Goal: Task Accomplishment & Management: Manage account settings

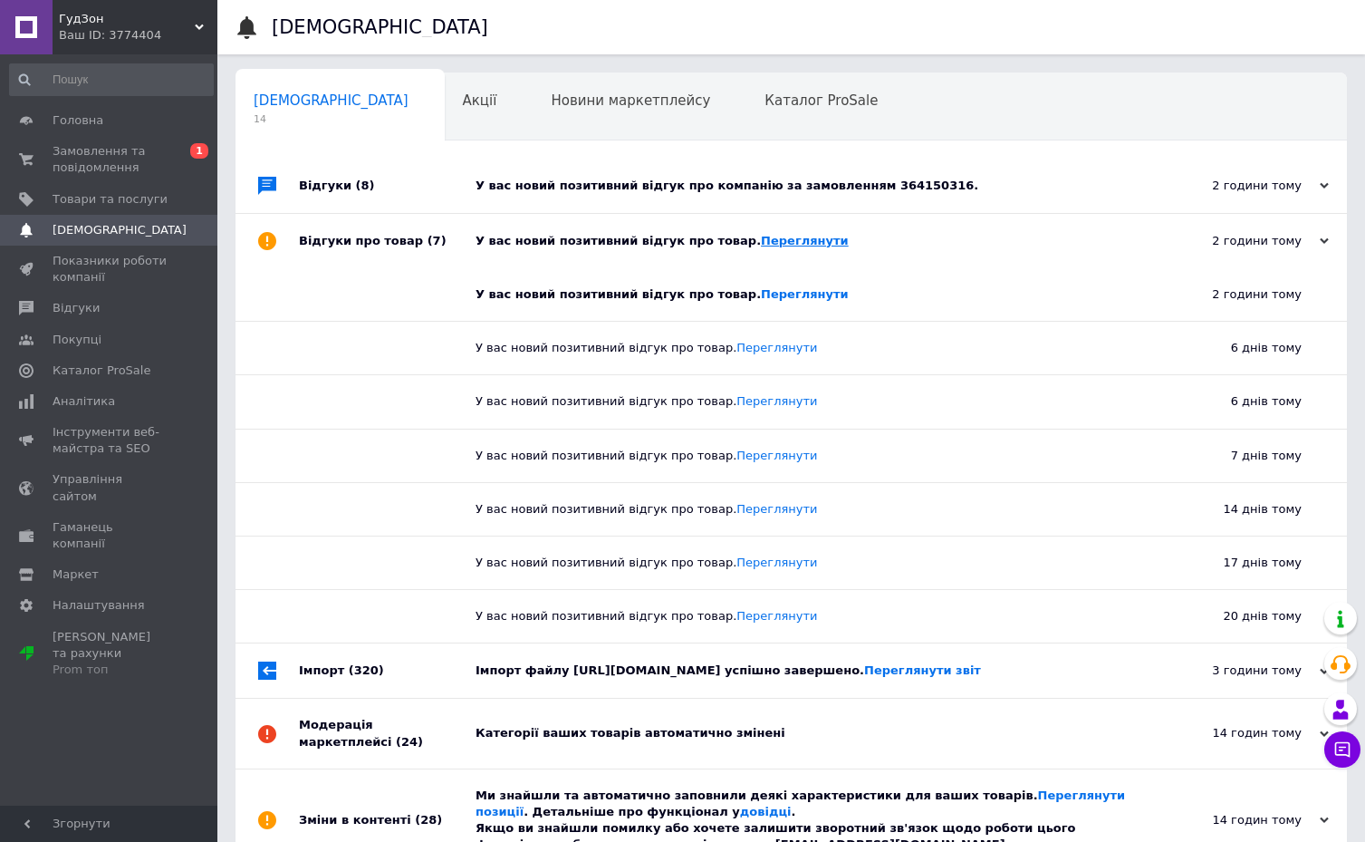
click at [769, 245] on link "Переглянути" at bounding box center [805, 241] width 88 height 14
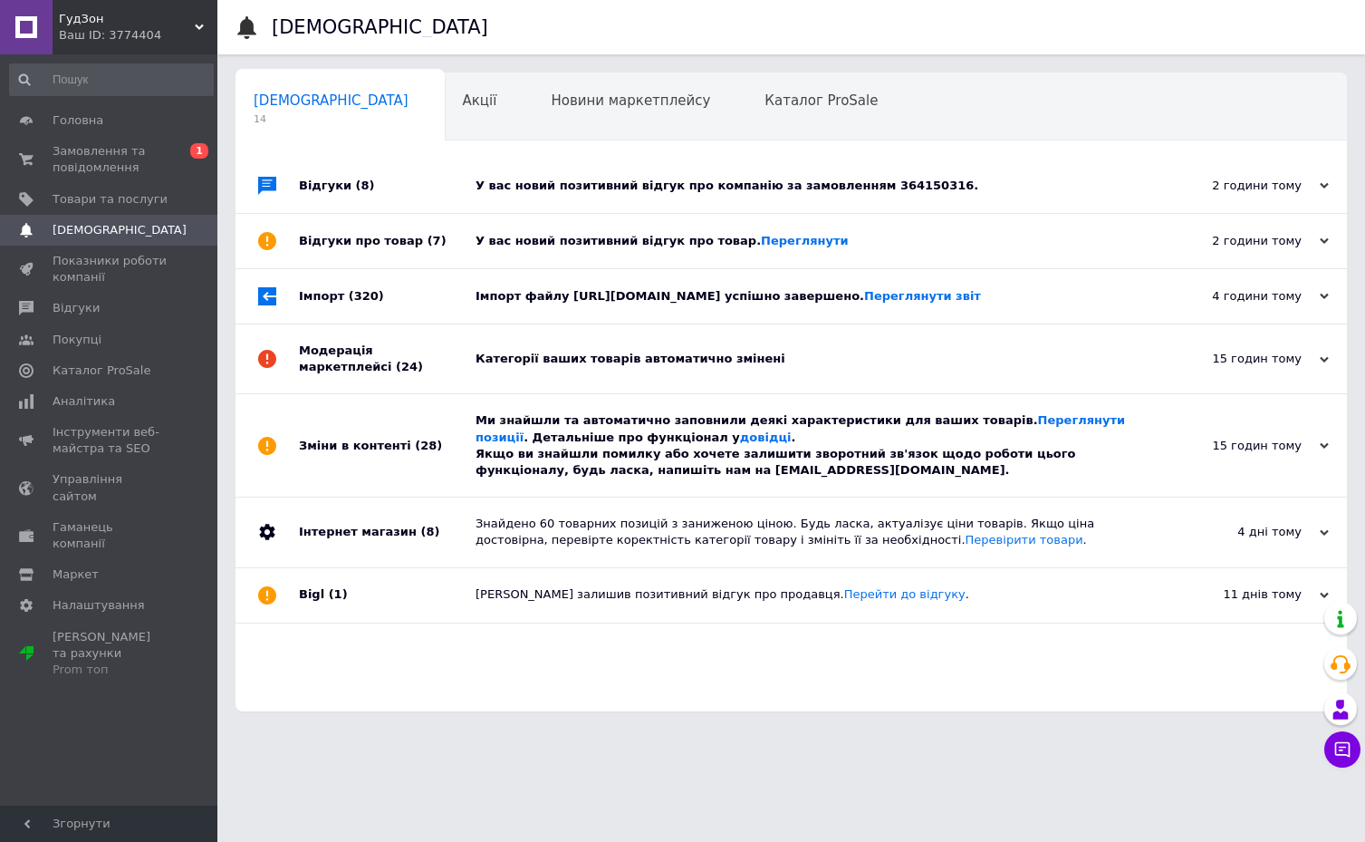
click at [842, 190] on div "У вас новий позитивний відгук про компанію за замовленням 364150316." at bounding box center [812, 186] width 672 height 16
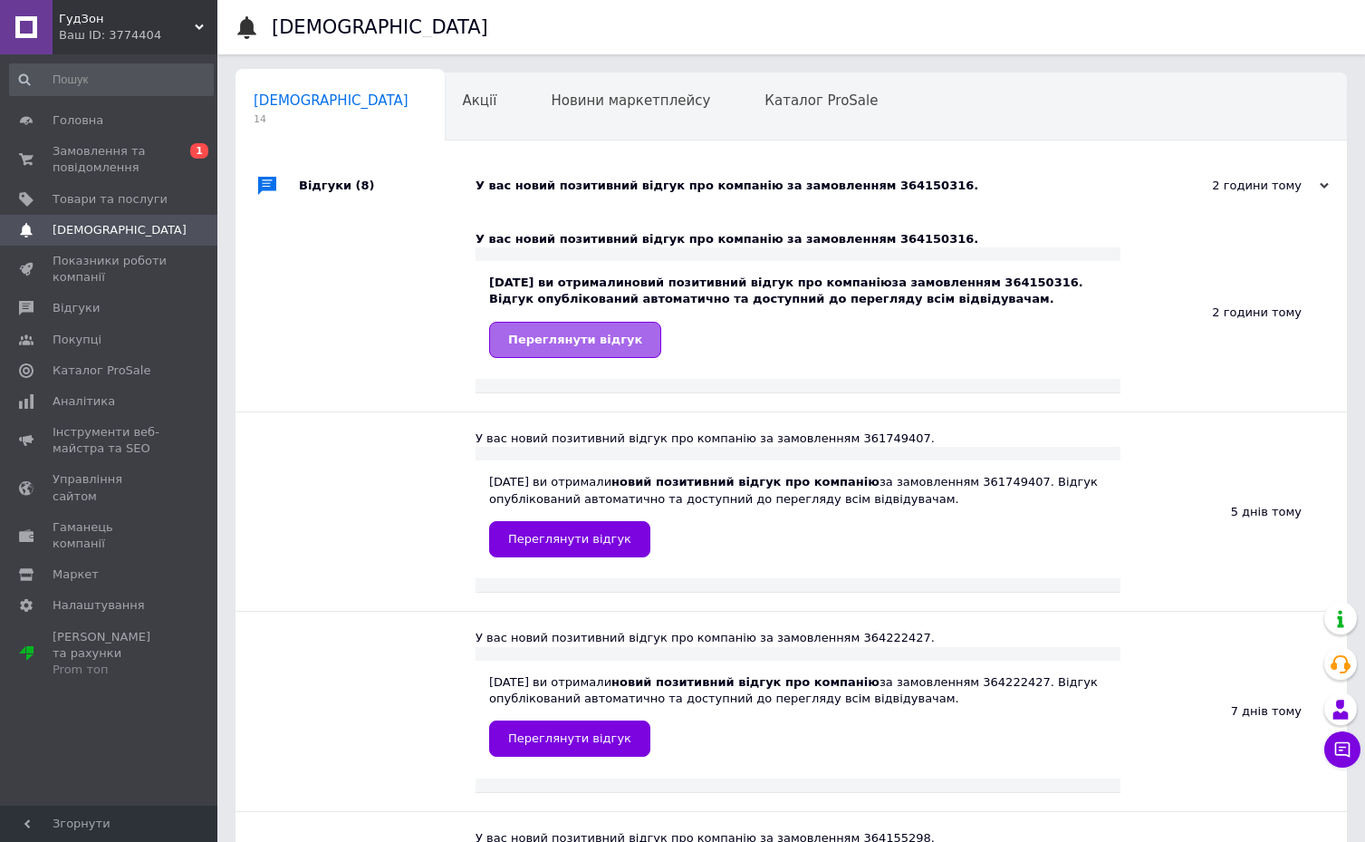
click at [603, 343] on span "Переглянути відгук" at bounding box center [575, 339] width 134 height 14
click at [961, 186] on div "У вас новий позитивний відгук про компанію за замовленням 364150316." at bounding box center [812, 186] width 672 height 16
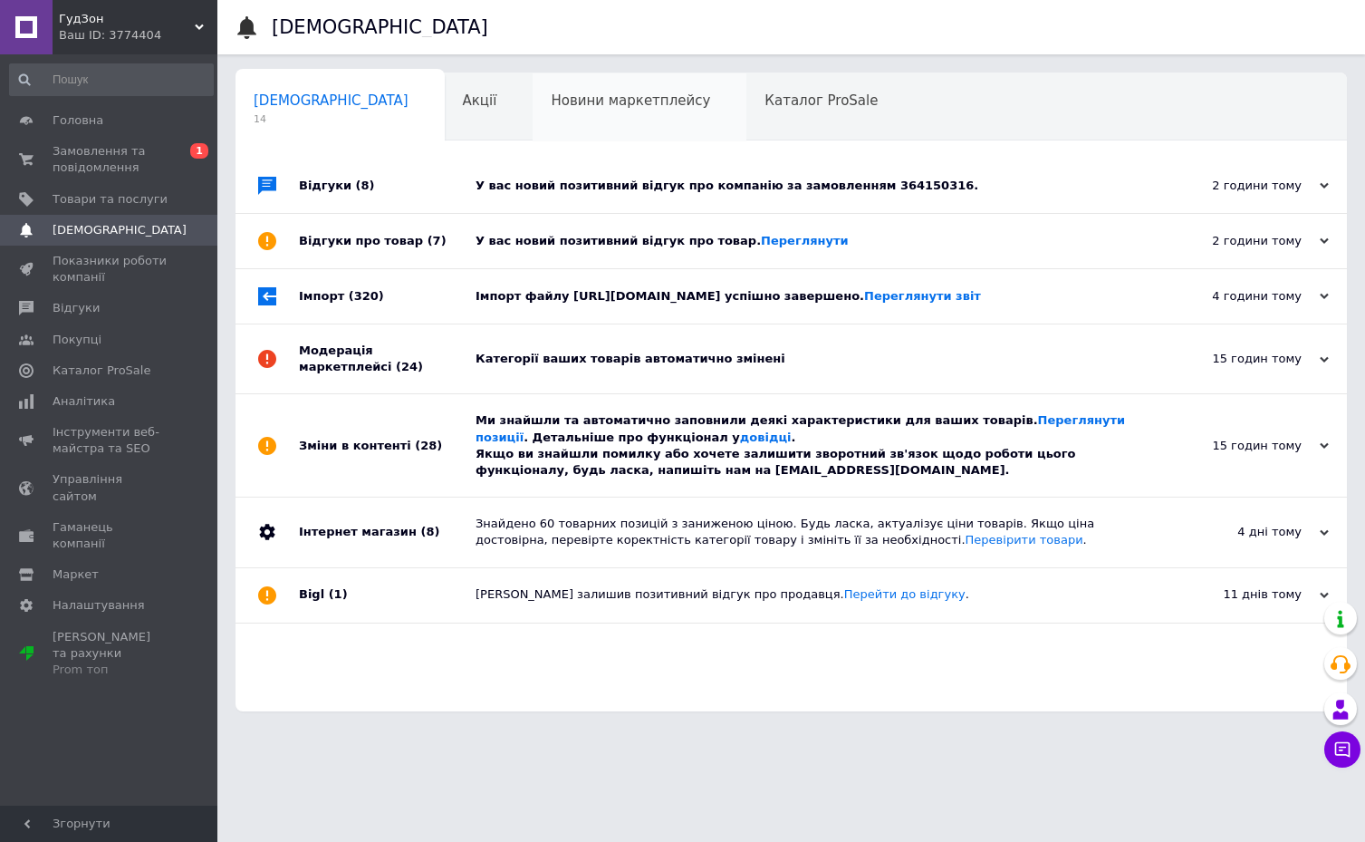
click at [551, 96] on span "Новини маркетплейсу" at bounding box center [630, 100] width 159 height 16
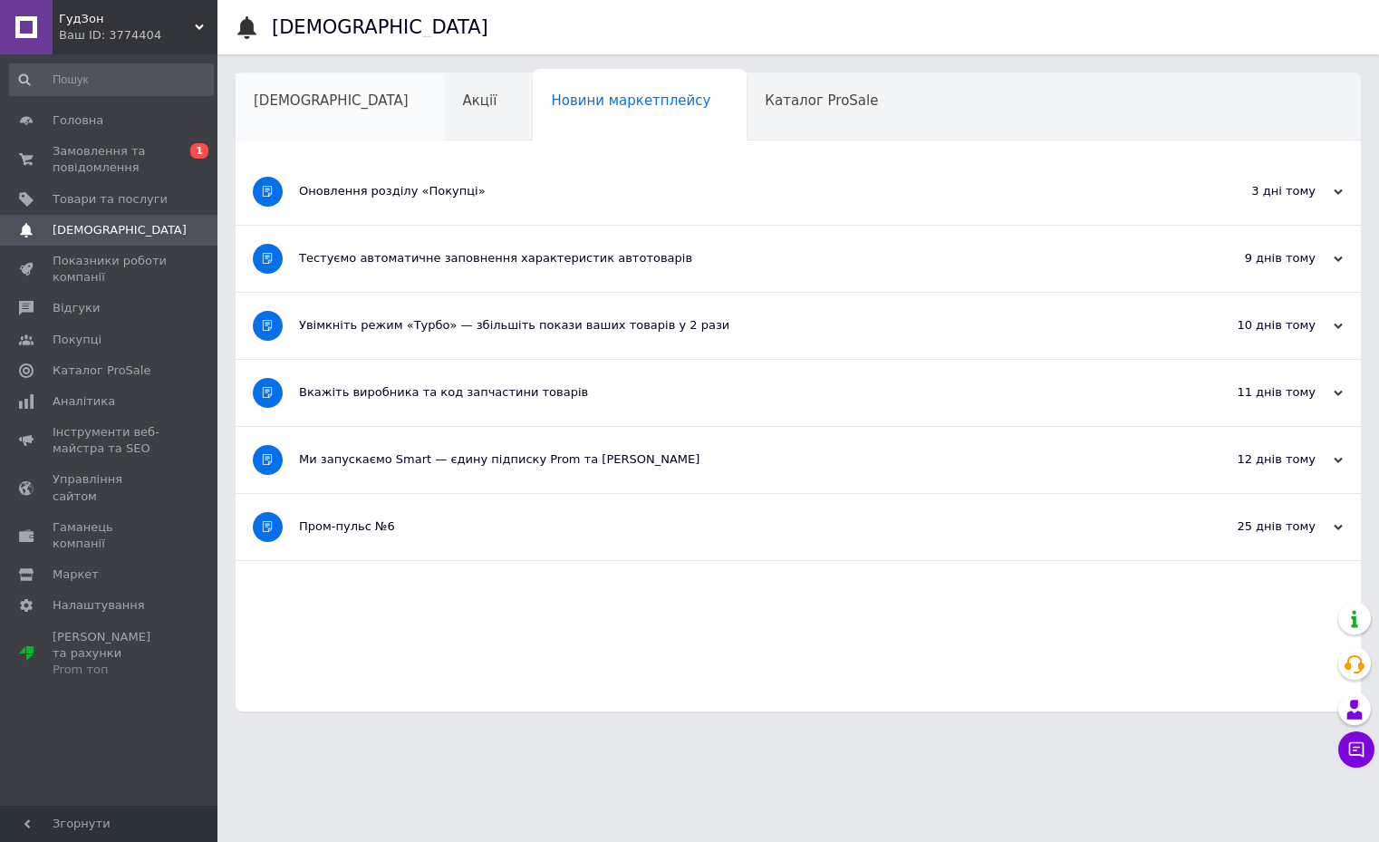
click at [283, 106] on span "[DEMOGRAPHIC_DATA]" at bounding box center [331, 100] width 155 height 16
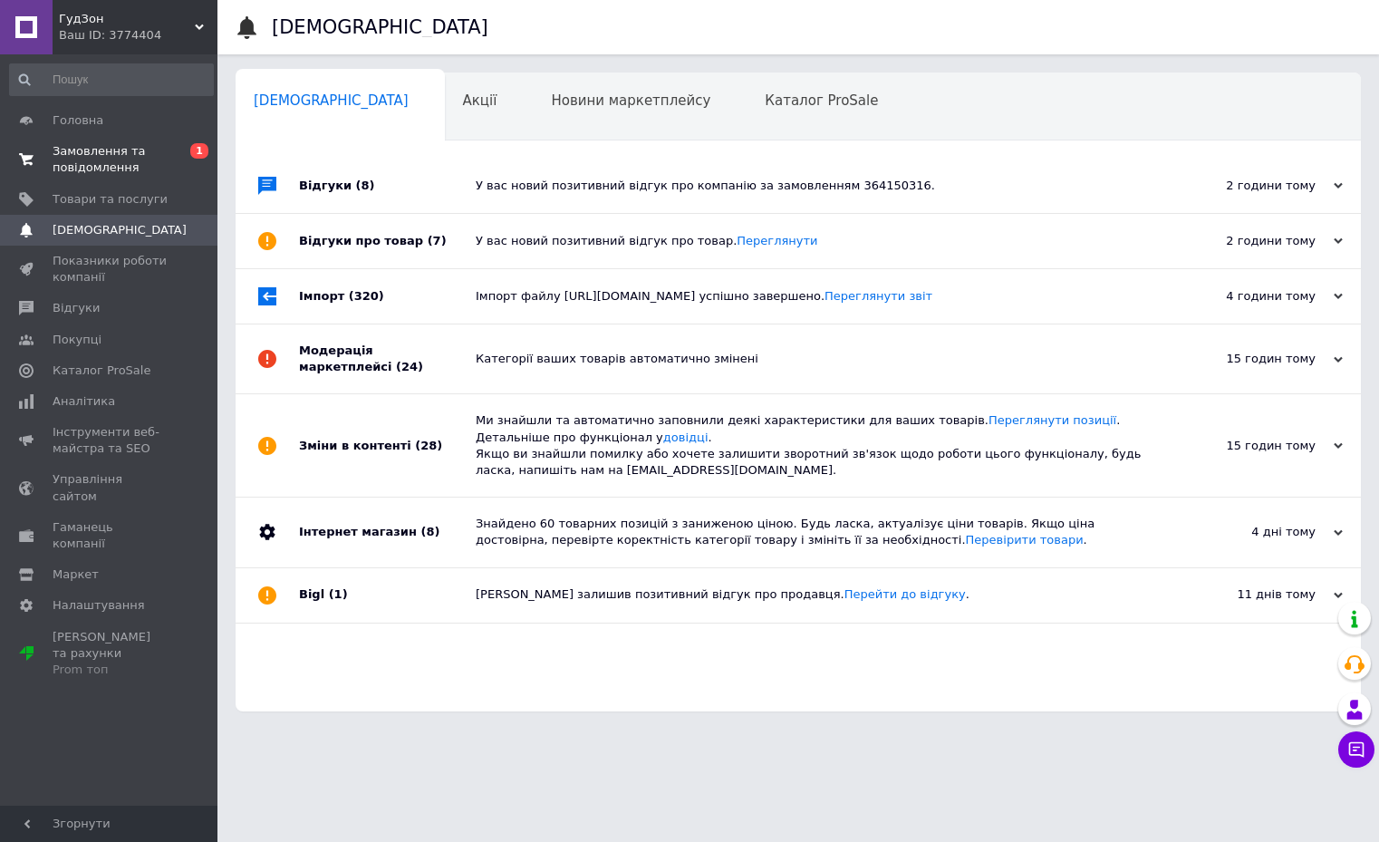
click at [111, 162] on span "Замовлення та повідомлення" at bounding box center [110, 159] width 115 height 33
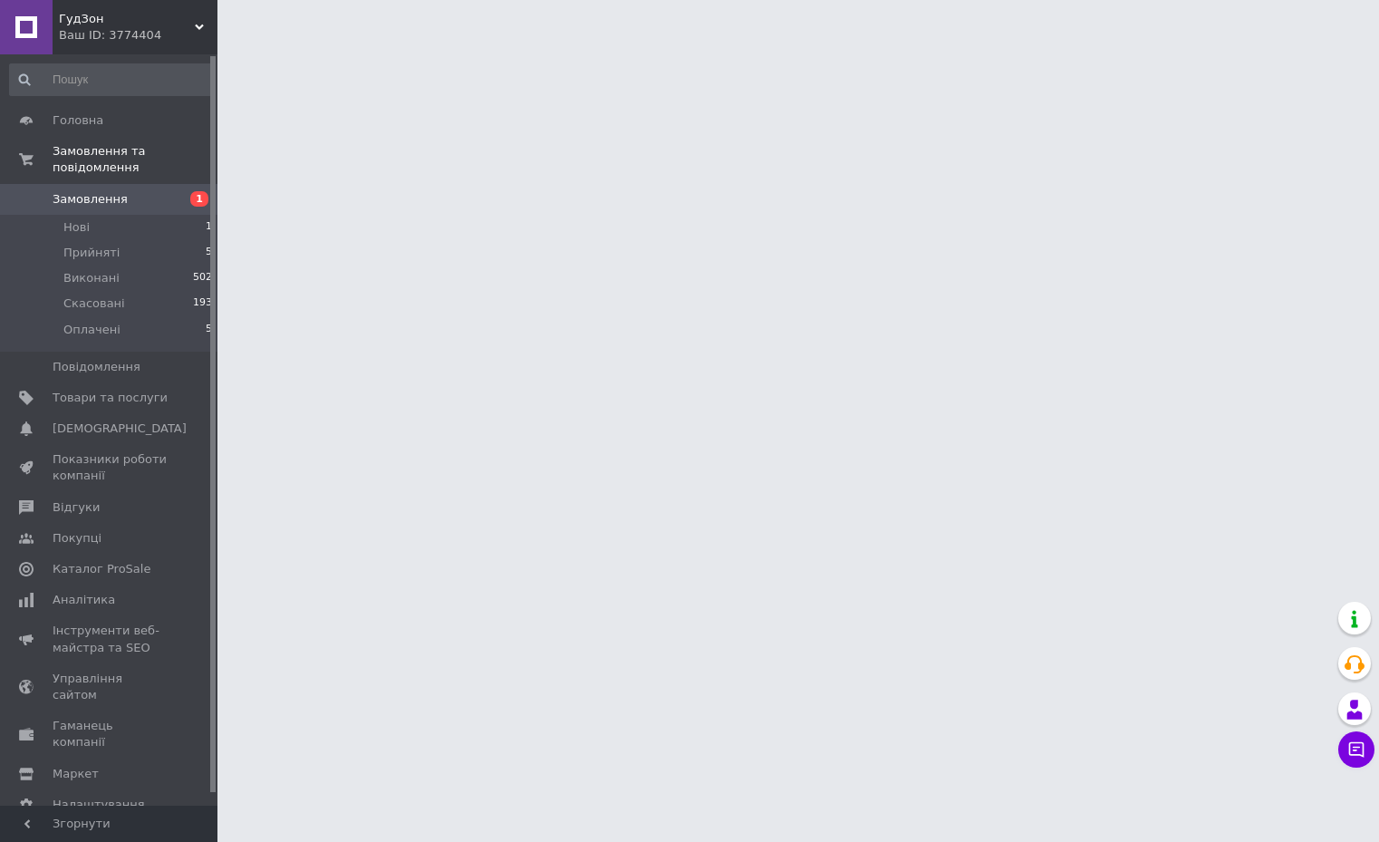
click at [103, 191] on span "Замовлення" at bounding box center [90, 199] width 75 height 16
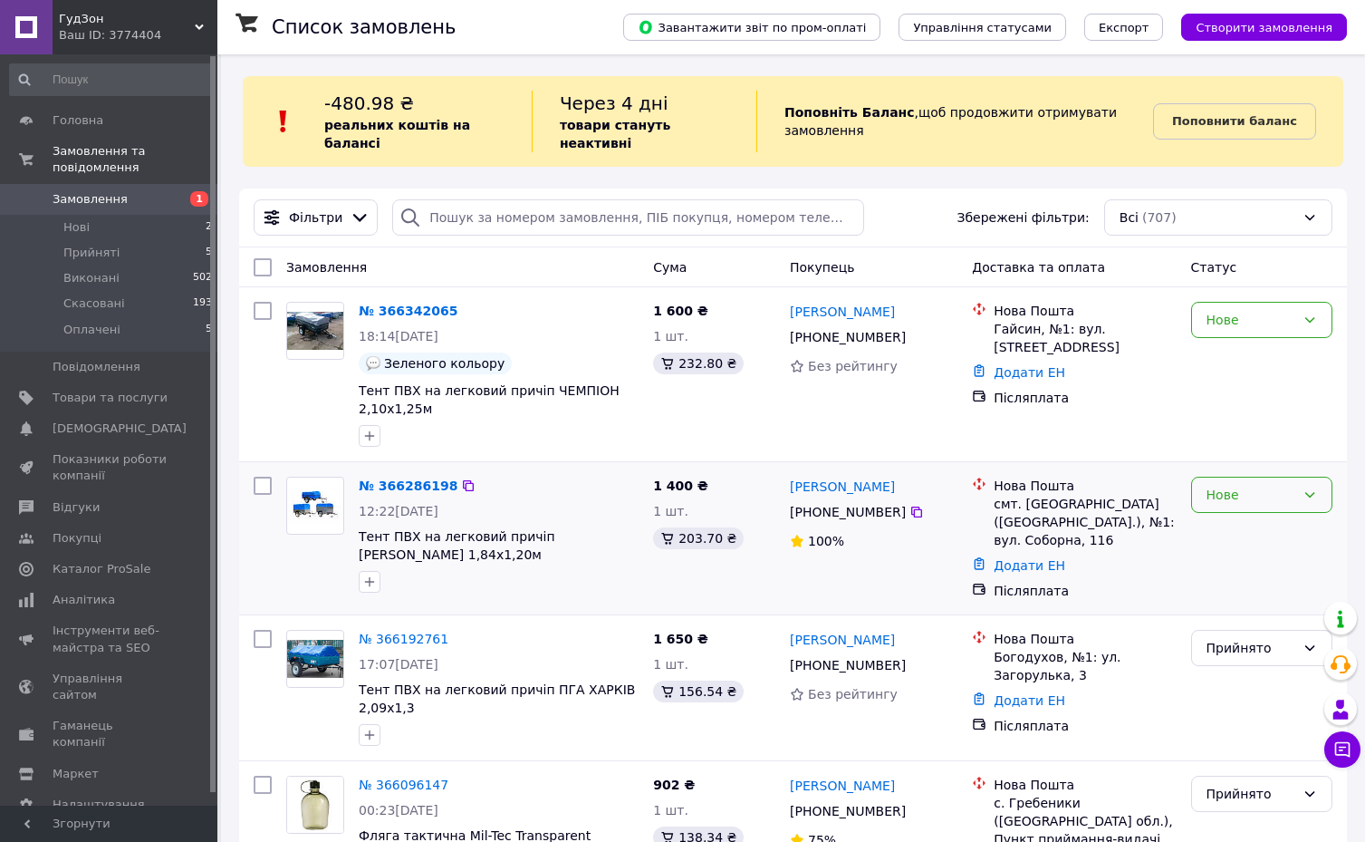
click at [1231, 485] on div "Нове" at bounding box center [1251, 495] width 89 height 20
click at [1233, 521] on li "Прийнято" at bounding box center [1262, 516] width 140 height 33
click at [1256, 310] on div "Нове" at bounding box center [1251, 320] width 89 height 20
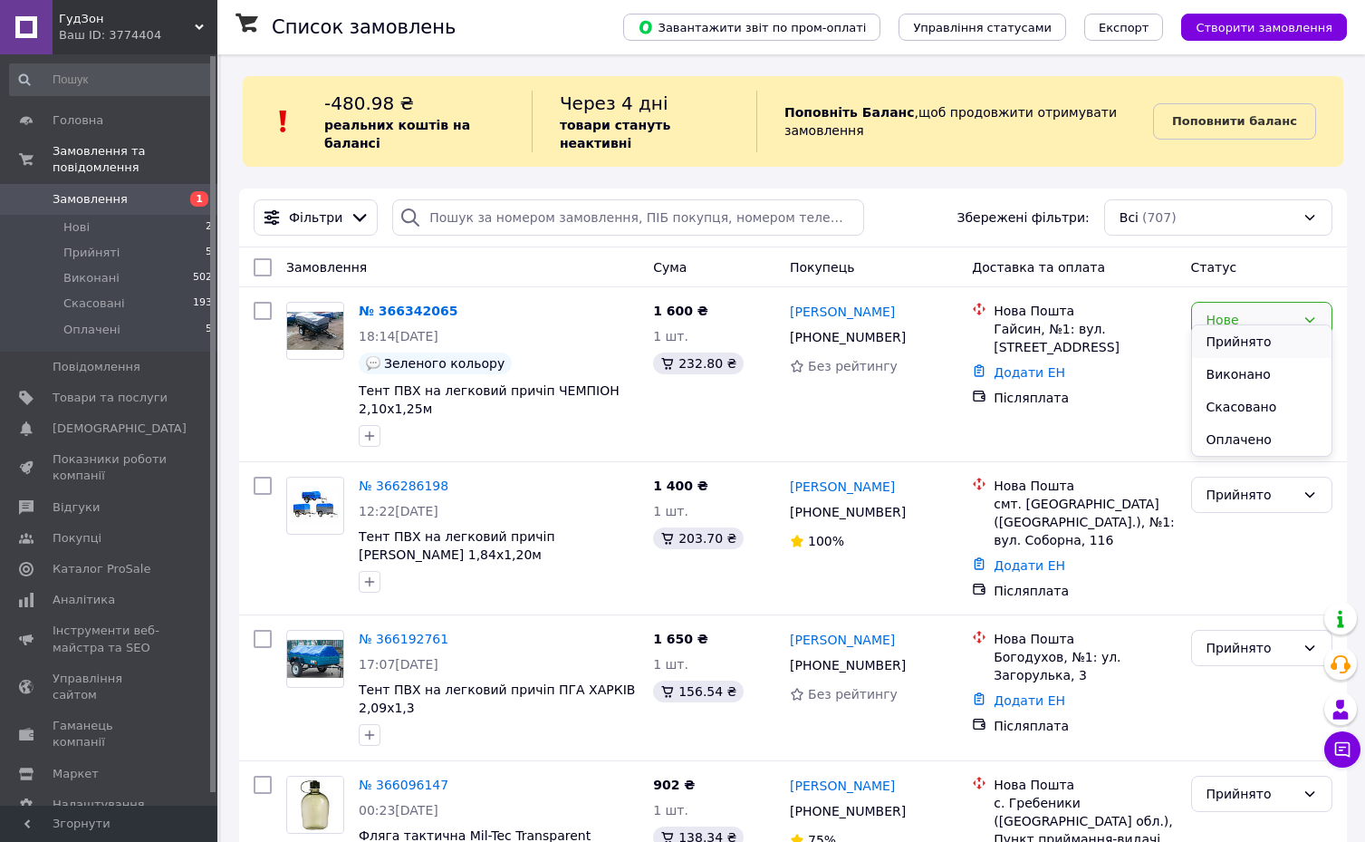
click at [1221, 346] on li "Прийнято" at bounding box center [1262, 341] width 140 height 33
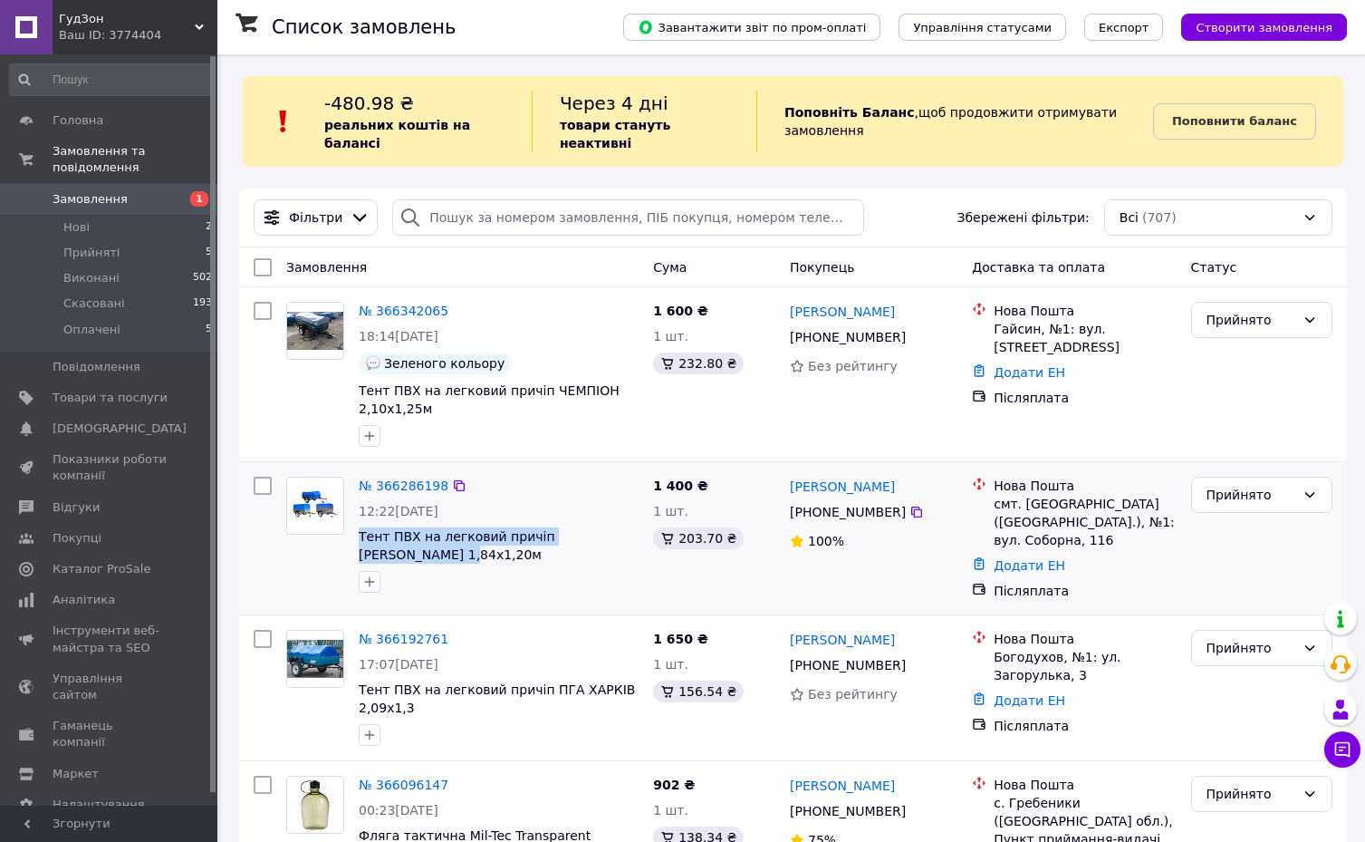
drag, startPoint x: 356, startPoint y: 519, endPoint x: 469, endPoint y: 541, distance: 115.3
click at [470, 543] on div "№ 366286198 12:22[DATE] Тент ПВХ на легковий причіп [PERSON_NAME] 1,84х1,20м" at bounding box center [498, 534] width 294 height 130
copy span "Тент ПВХ на легковий причіп [PERSON_NAME] 1,84х1,20м"
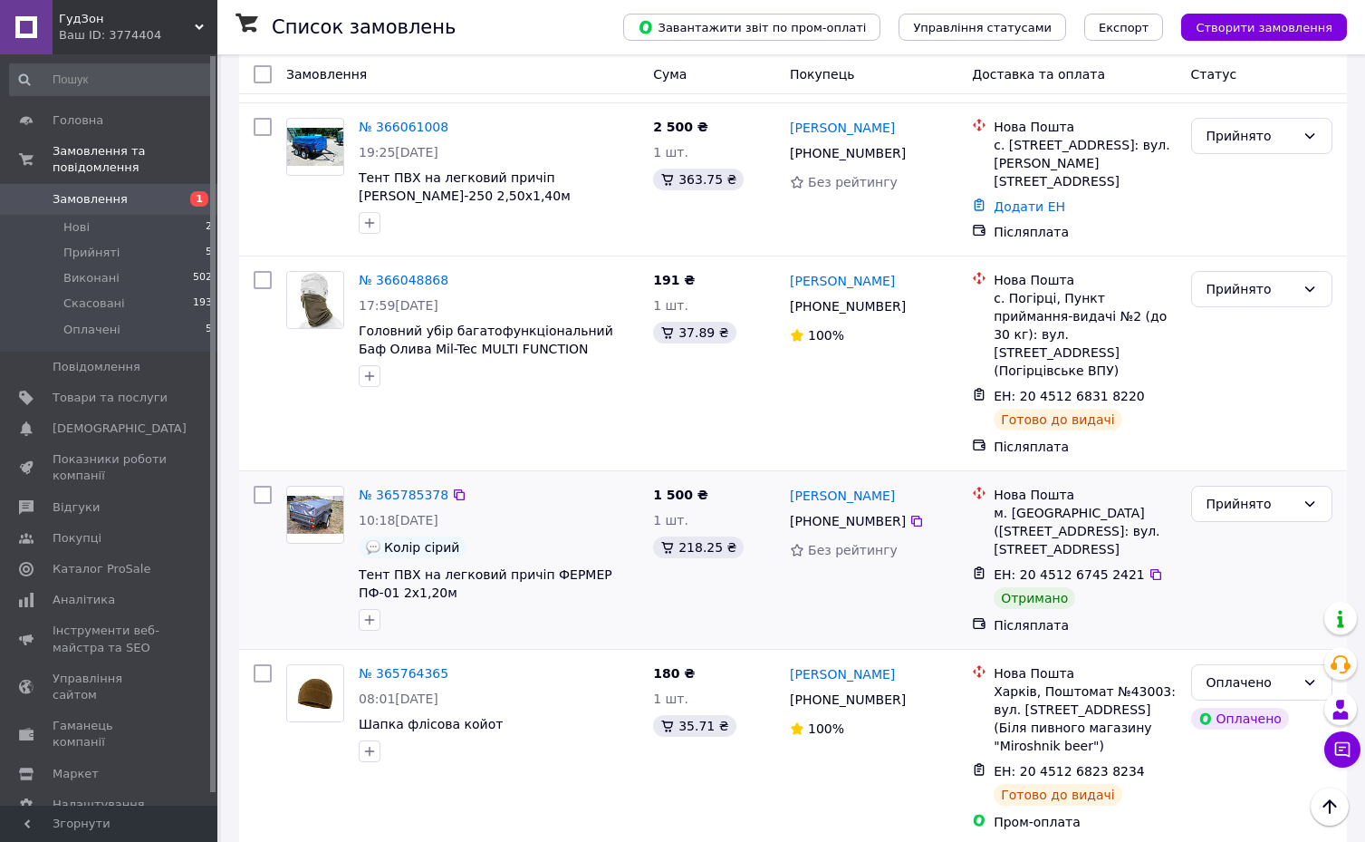
scroll to position [906, 0]
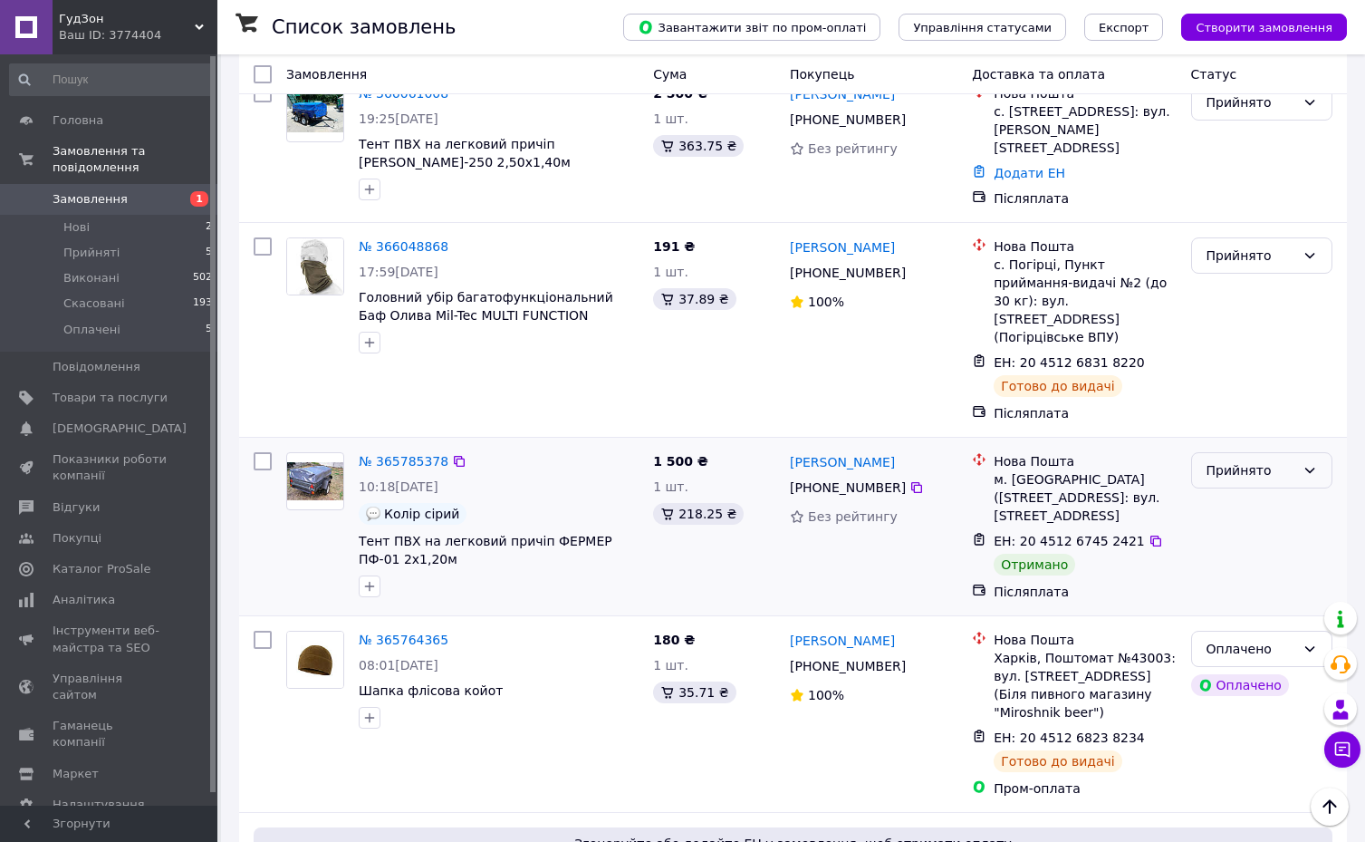
click at [1267, 460] on div "Прийнято" at bounding box center [1251, 470] width 89 height 20
click at [1242, 423] on li "Виконано" at bounding box center [1262, 423] width 140 height 33
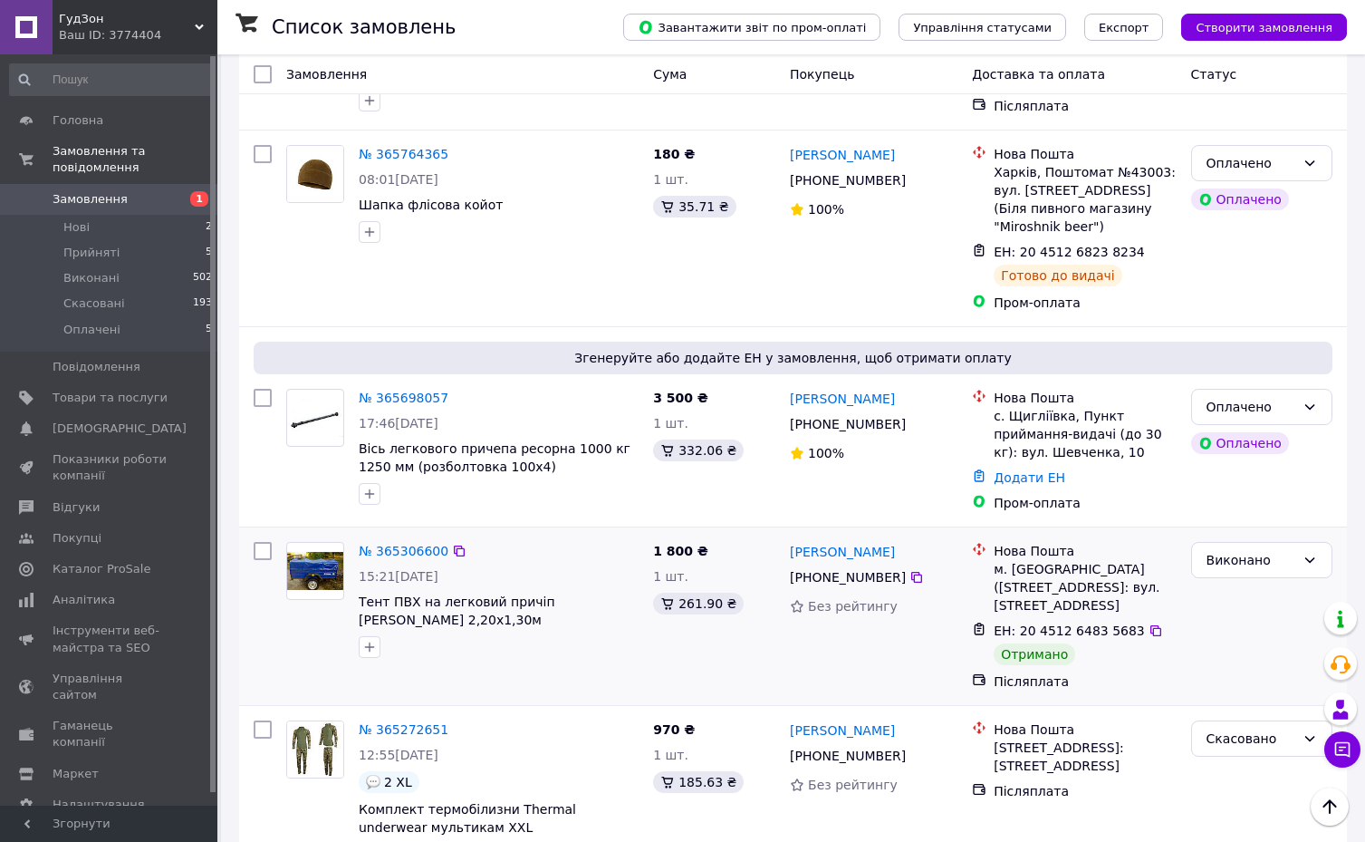
scroll to position [1359, 0]
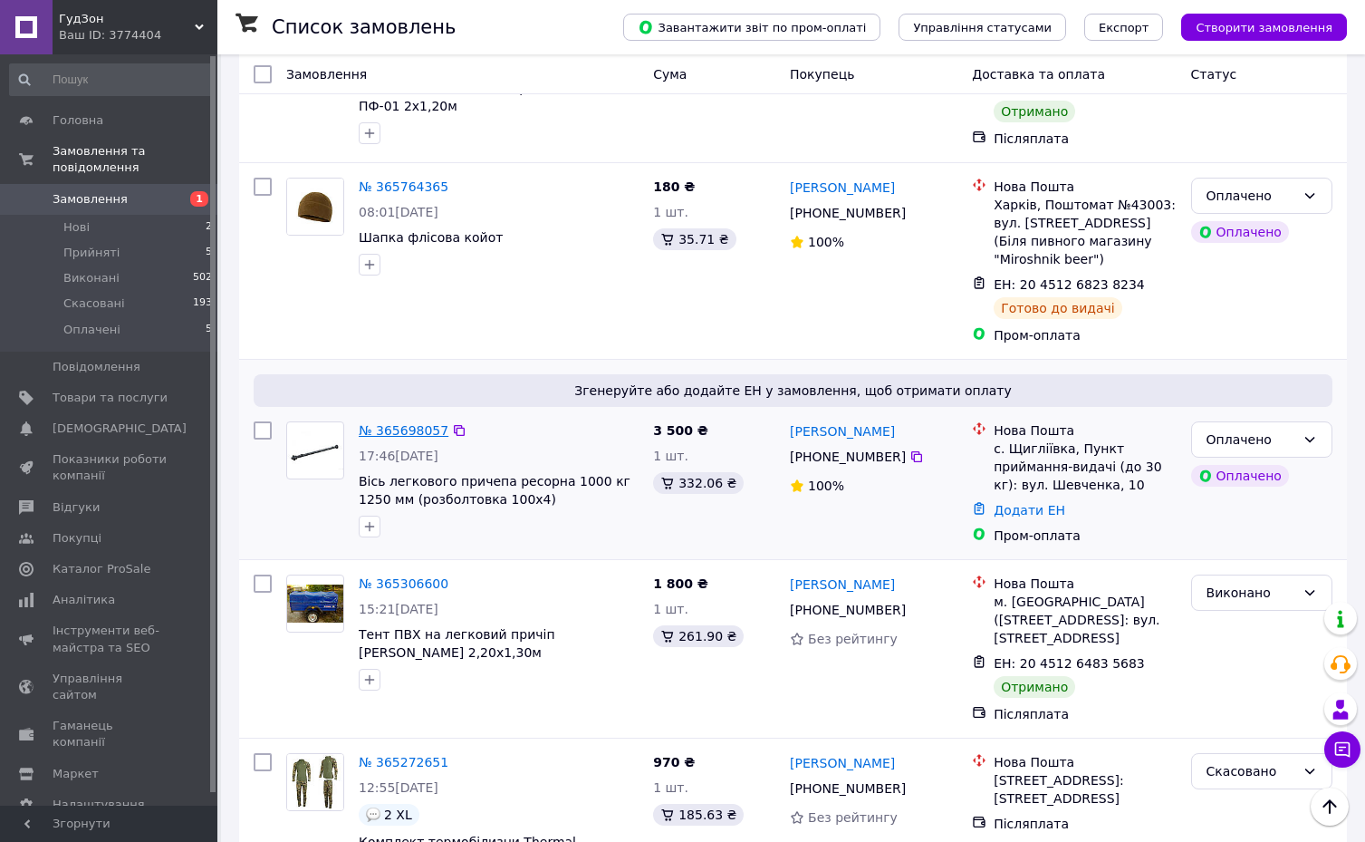
click at [384, 423] on link "№ 365698057" at bounding box center [404, 430] width 90 height 14
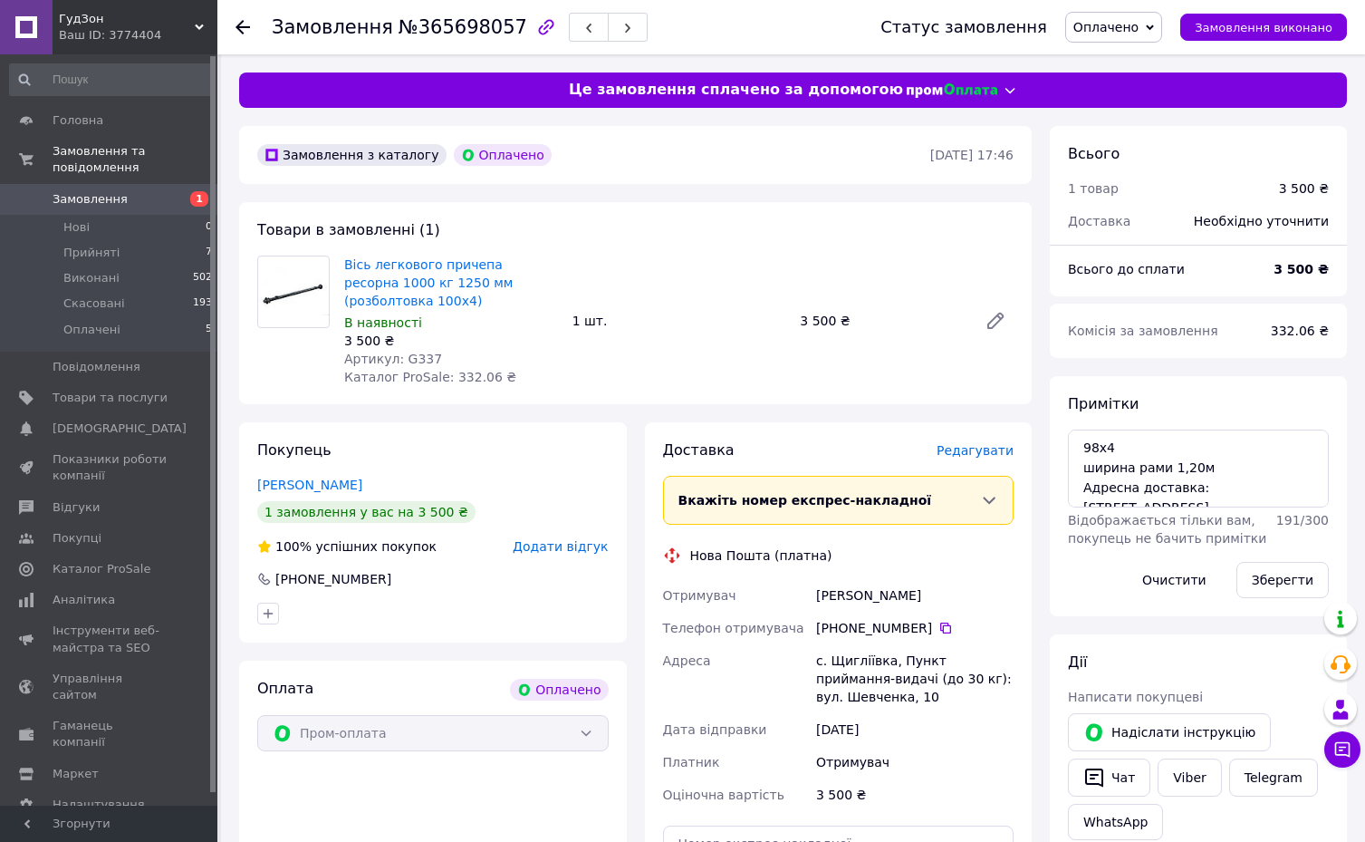
click at [226, 593] on div "Замовлення №365698057 Статус замовлення Оплачено Прийнято Виконано Скасовано За…" at bounding box center [793, 722] width 1144 height 1336
drag, startPoint x: 338, startPoint y: 262, endPoint x: 409, endPoint y: 304, distance: 82.5
click at [409, 304] on div "Вісь легкового причепа ресорна 1000 кг 1250 мм (розболтовка 100х4) В наявності …" at bounding box center [451, 321] width 228 height 138
copy link "Вісь легкового причепа ресорна 1000 кг 1250 мм (розболтовка 100х4)"
click at [233, 522] on div "Покупець [PERSON_NAME] 1 замовлення у вас на 3 500 ₴ 100% успішних покупок Дода…" at bounding box center [433, 713] width 406 height 582
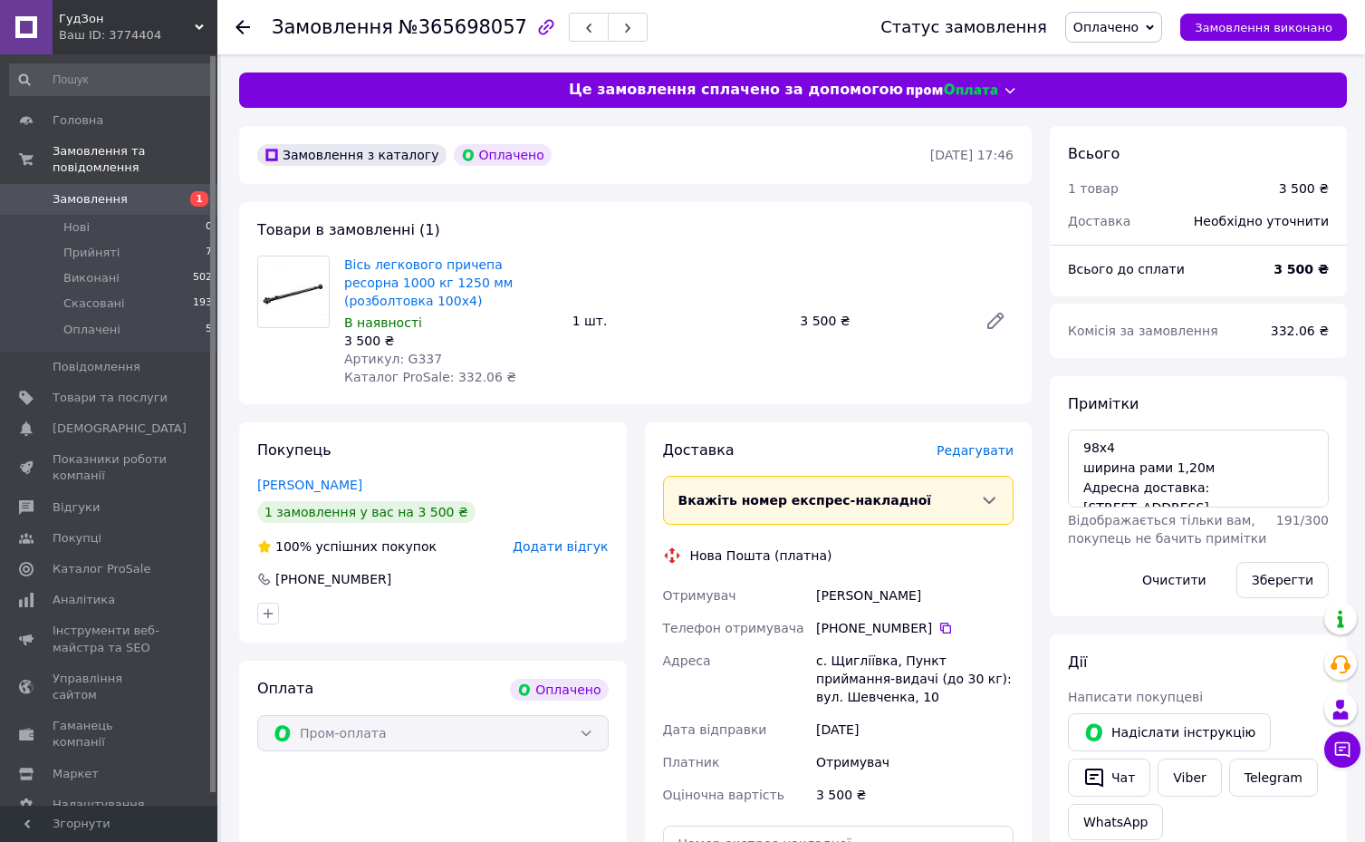
click at [222, 565] on div "Замовлення №365698057 Статус замовлення Оплачено Прийнято Виконано Скасовано За…" at bounding box center [793, 722] width 1144 height 1336
click at [242, 24] on icon at bounding box center [243, 27] width 14 height 14
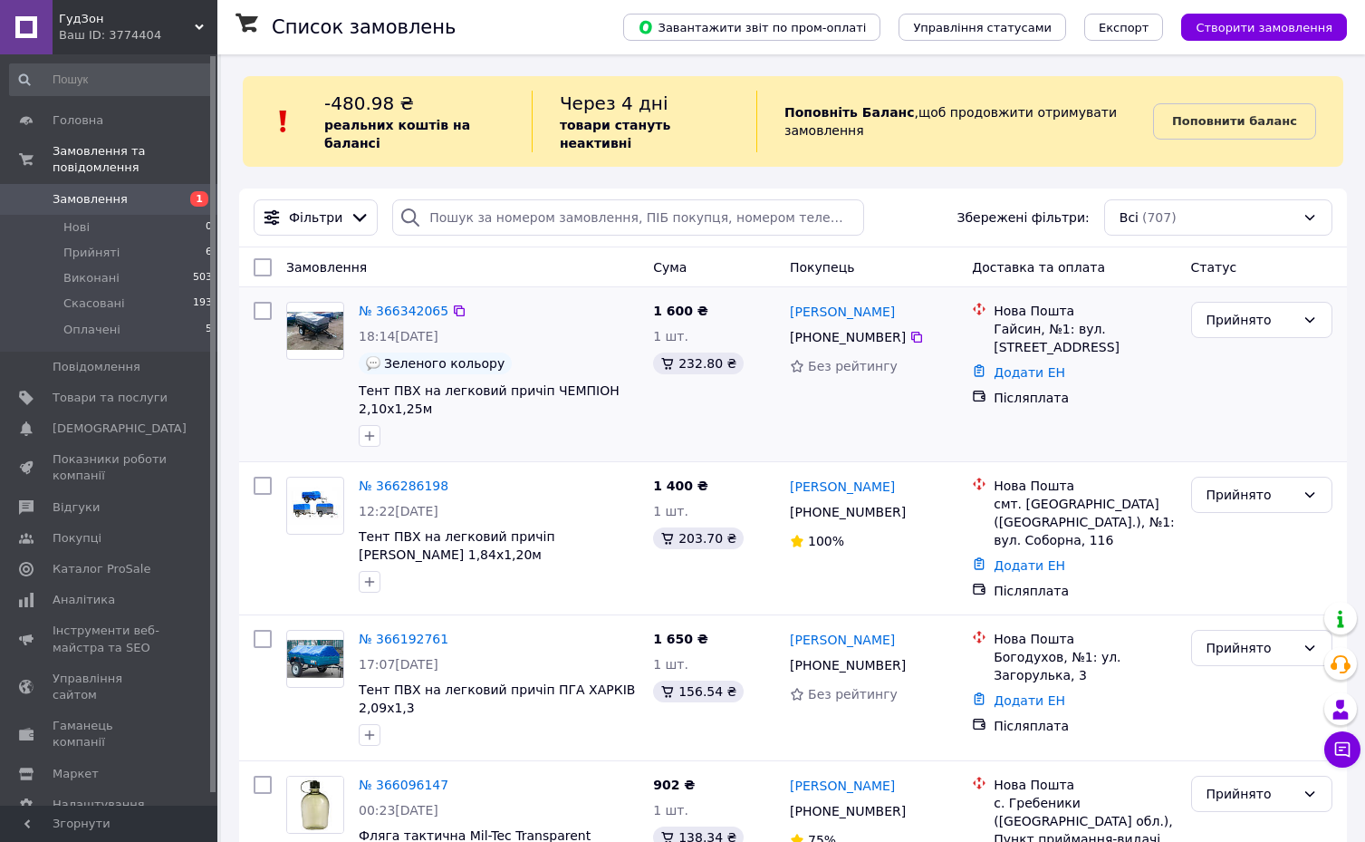
scroll to position [453, 0]
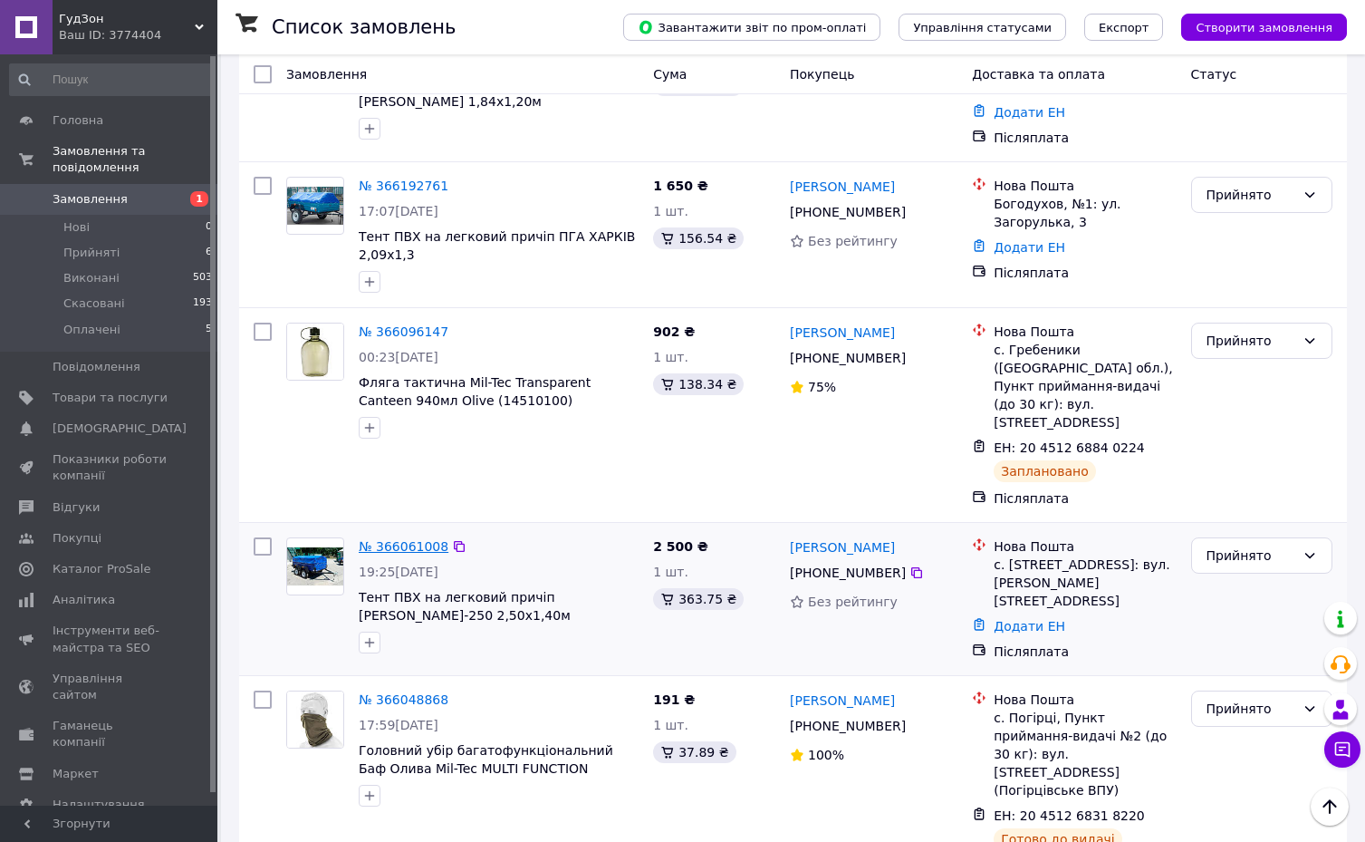
click at [419, 539] on link "№ 366061008" at bounding box center [404, 546] width 90 height 14
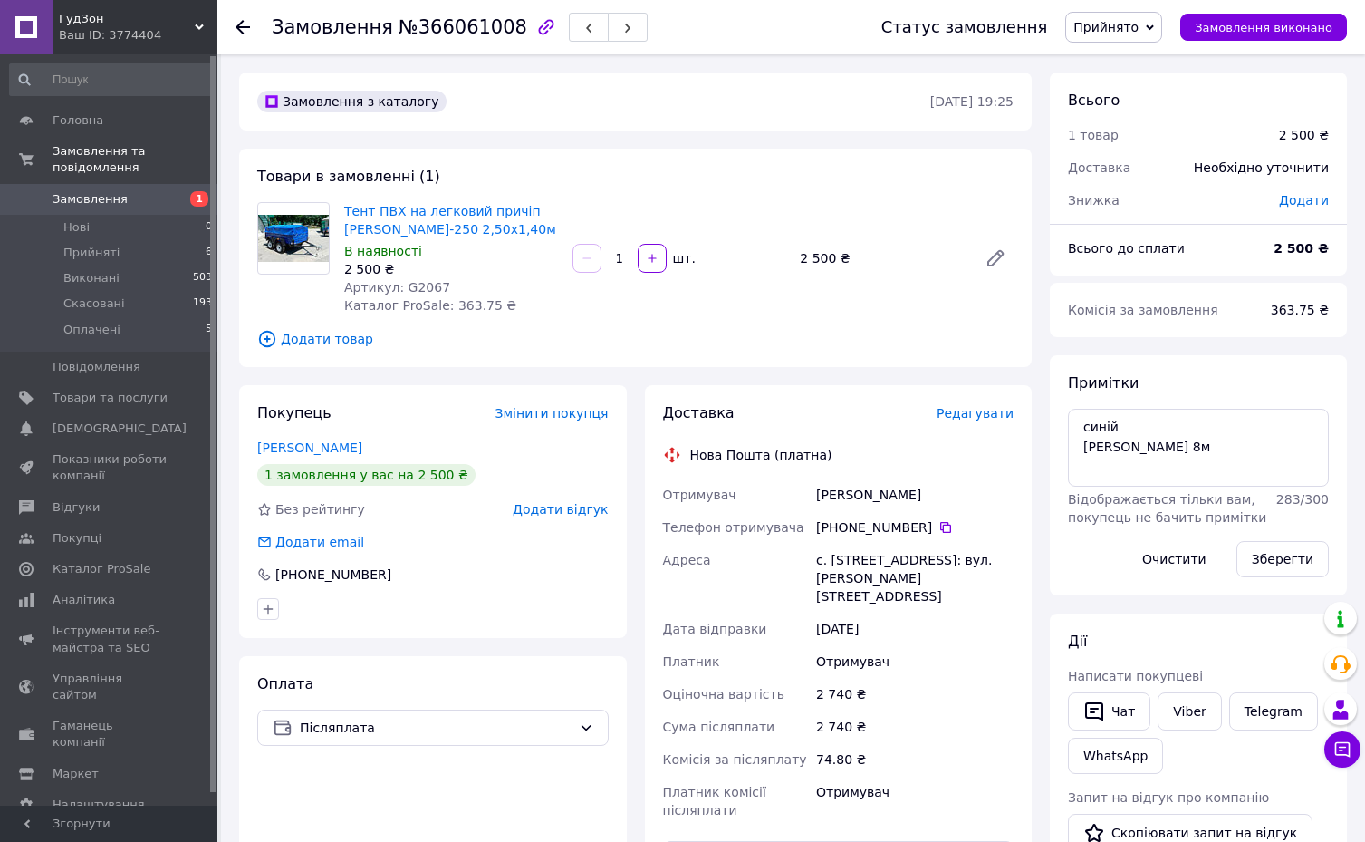
click at [229, 567] on div "Замовлення №366061008 Статус замовлення Прийнято Виконано Скасовано Оплачено За…" at bounding box center [793, 771] width 1144 height 1435
drag, startPoint x: 341, startPoint y: 211, endPoint x: 483, endPoint y: 229, distance: 143.4
click at [483, 229] on div "Тент ПВХ на легковий причіп [PERSON_NAME]-250 2,50х1,40м В наявності 2 500 ₴ Ар…" at bounding box center [451, 258] width 228 height 120
copy link "Тент ПВХ на легковий причіп [PERSON_NAME]-250 2,50х1,40м"
click at [226, 467] on div "Замовлення №366061008 Статус замовлення Прийнято Виконано Скасовано Оплачено За…" at bounding box center [793, 771] width 1144 height 1435
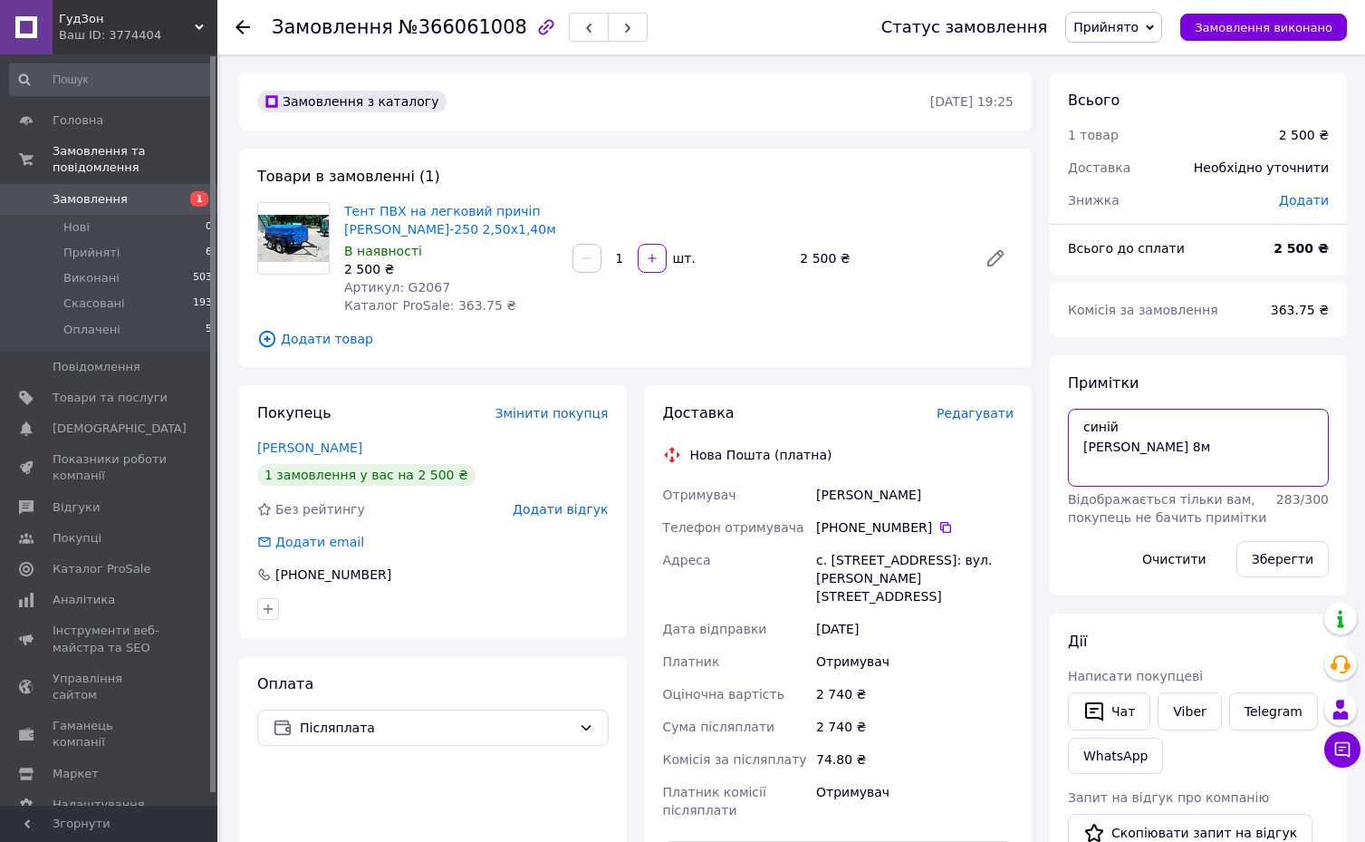
drag, startPoint x: 1082, startPoint y: 426, endPoint x: 1183, endPoint y: 442, distance: 102.8
click at [1183, 442] on textarea "синій [PERSON_NAME] 8м" at bounding box center [1198, 448] width 261 height 78
click at [1182, 448] on textarea "синій [PERSON_NAME] 8м" at bounding box center [1198, 448] width 261 height 78
click at [234, 424] on div "Покупець Змінити покупця [PERSON_NAME] 1 замовлення у вас на 2 500 ₴ Без рейтин…" at bounding box center [433, 702] width 406 height 634
drag, startPoint x: 229, startPoint y: 415, endPoint x: 335, endPoint y: 414, distance: 106.0
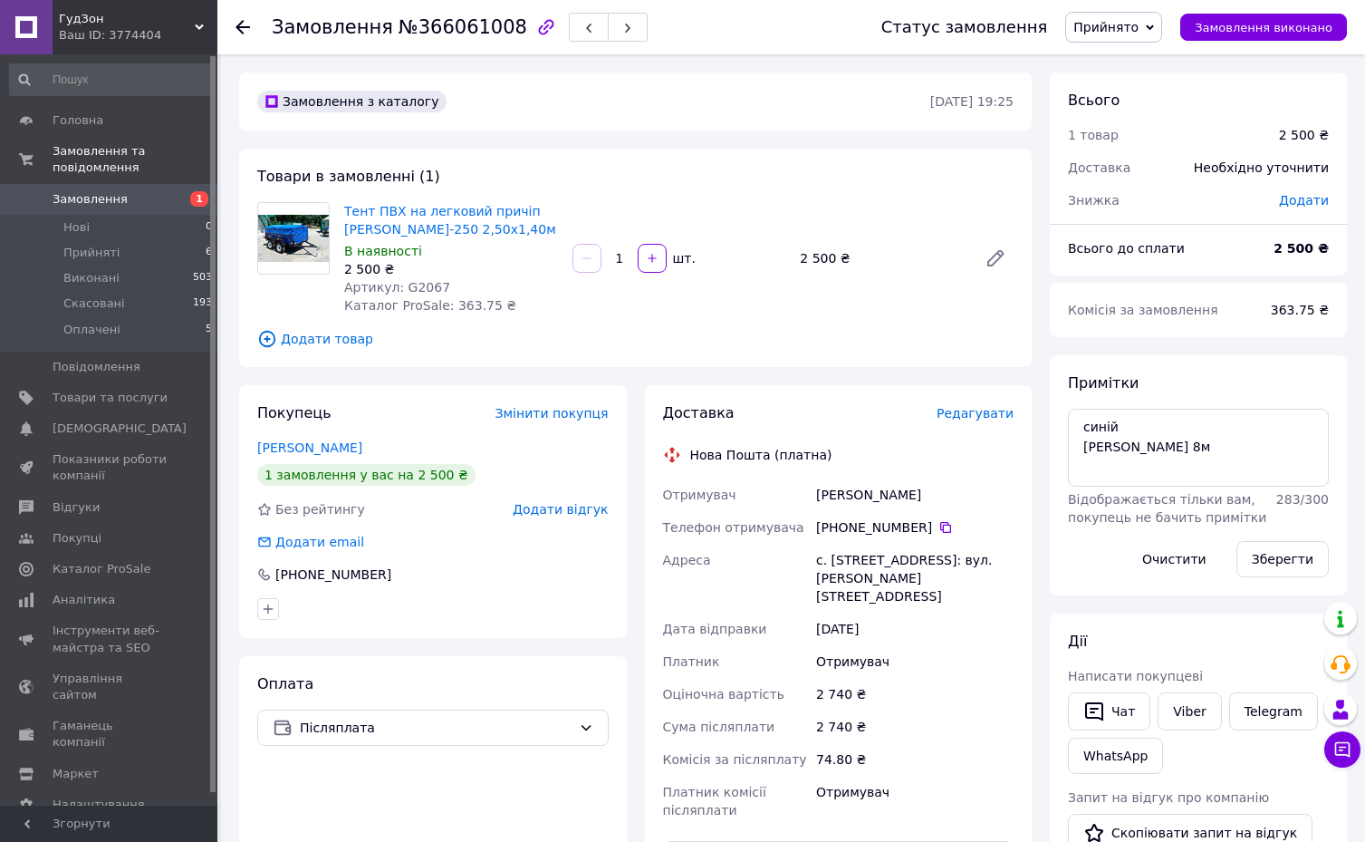
click at [231, 416] on div "Замовлення №366061008 Статус замовлення Прийнято Виконано Скасовано Оплачено За…" at bounding box center [793, 771] width 1144 height 1435
drag, startPoint x: 834, startPoint y: 495, endPoint x: 977, endPoint y: 497, distance: 143.2
click at [977, 497] on div "[PERSON_NAME]" at bounding box center [915, 494] width 205 height 33
copy div "[PERSON_NAME]"
click at [232, 457] on div "Покупець Змінити покупця [PERSON_NAME] 1 замовлення у вас на 2 500 ₴ Без рейтин…" at bounding box center [433, 702] width 406 height 634
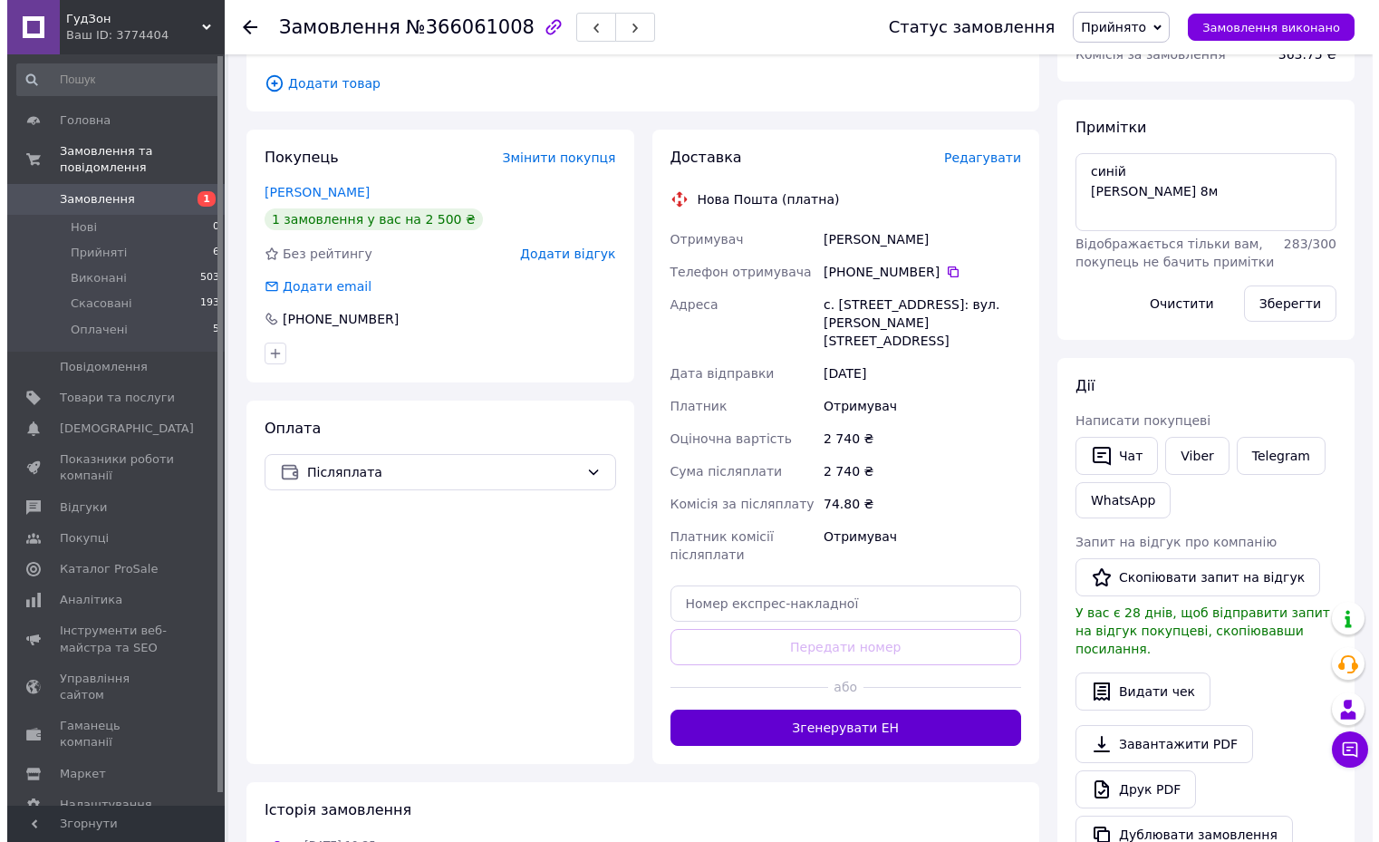
scroll to position [272, 0]
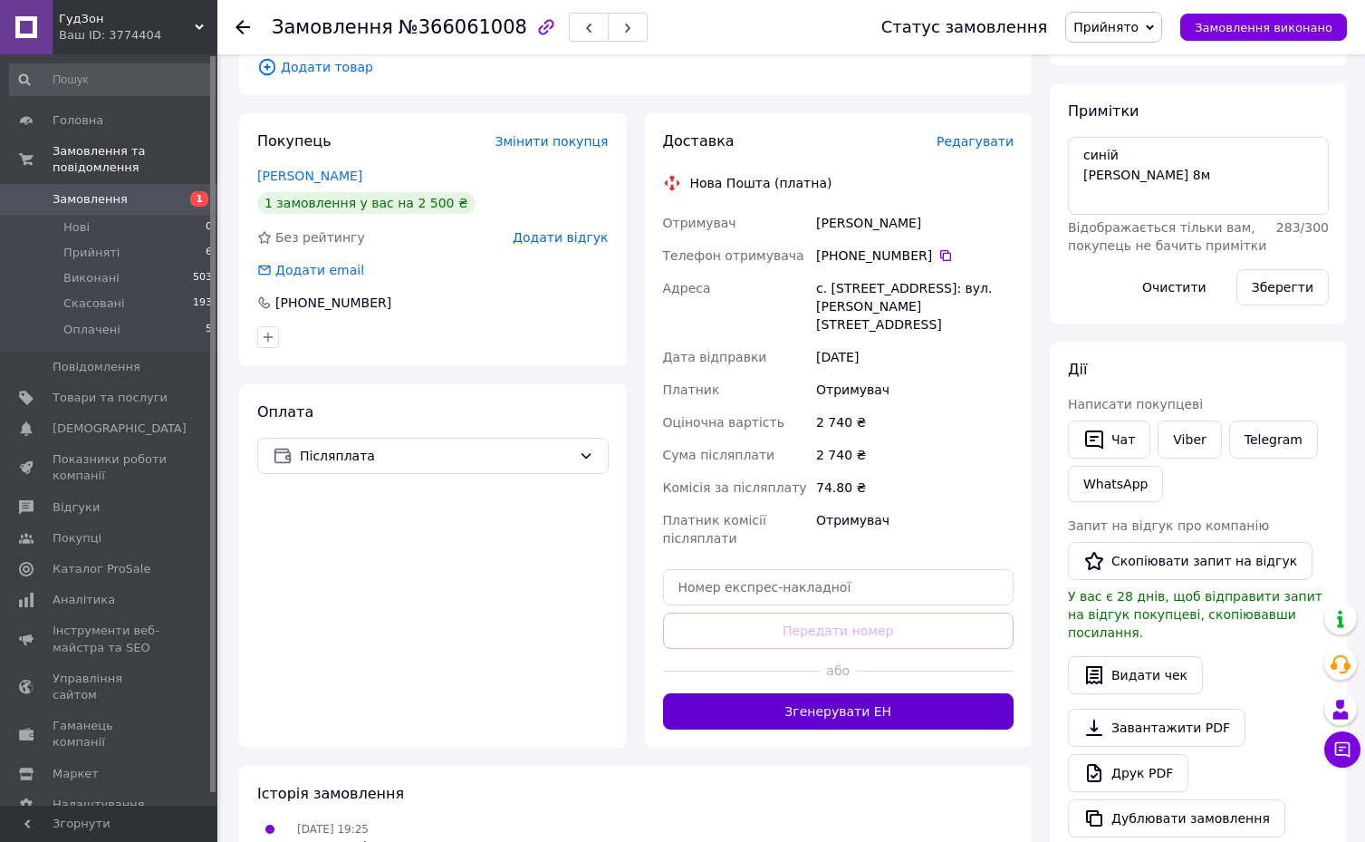
click at [879, 693] on button "Згенерувати ЕН" at bounding box center [838, 711] width 351 height 36
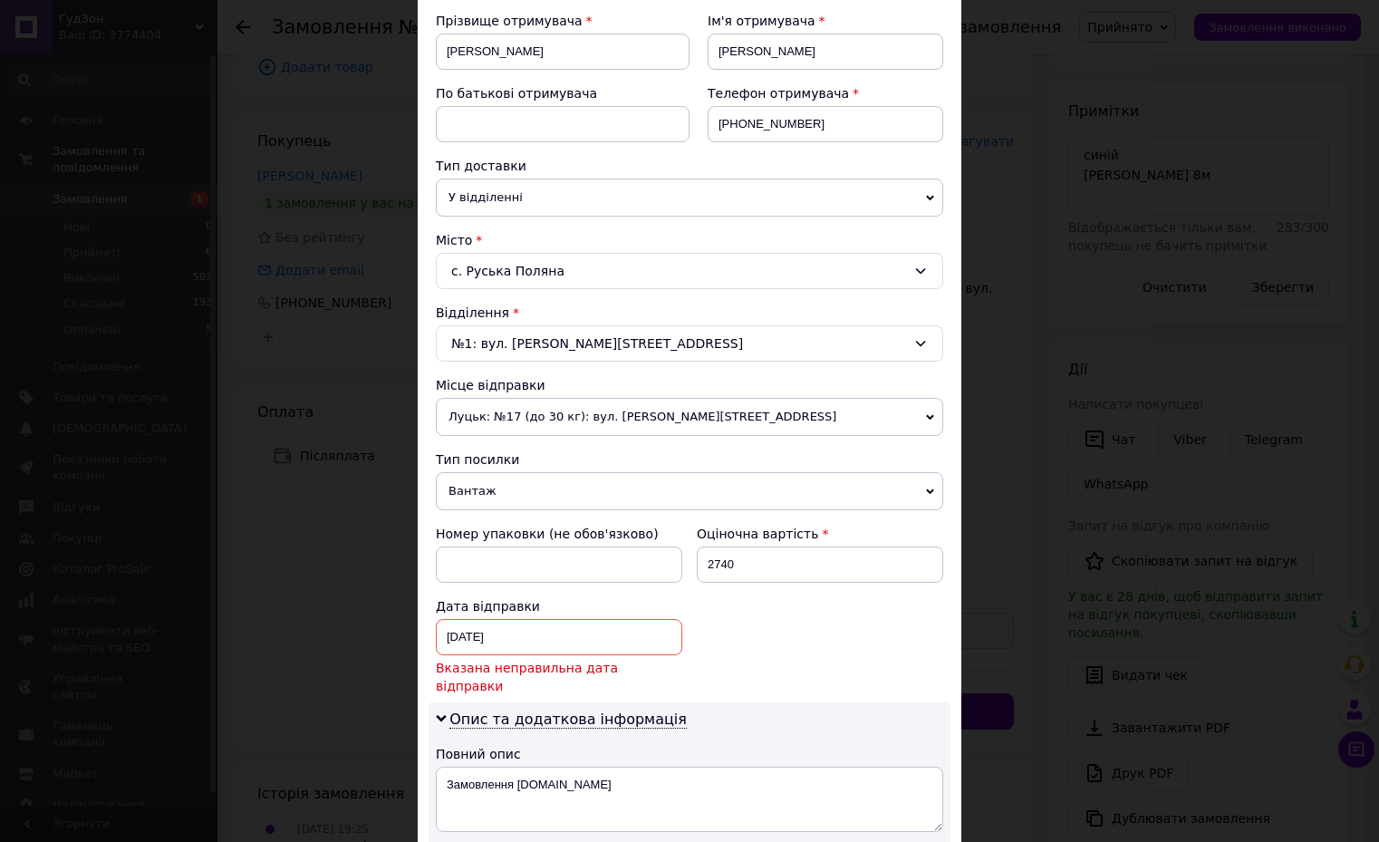
click at [514, 636] on div "[DATE] < 2025 > < Октябрь > Пн Вт Ср Чт Пт Сб Вс 29 30 1 2 3 4 5 6 7 8 9 10 11 …" at bounding box center [559, 637] width 246 height 36
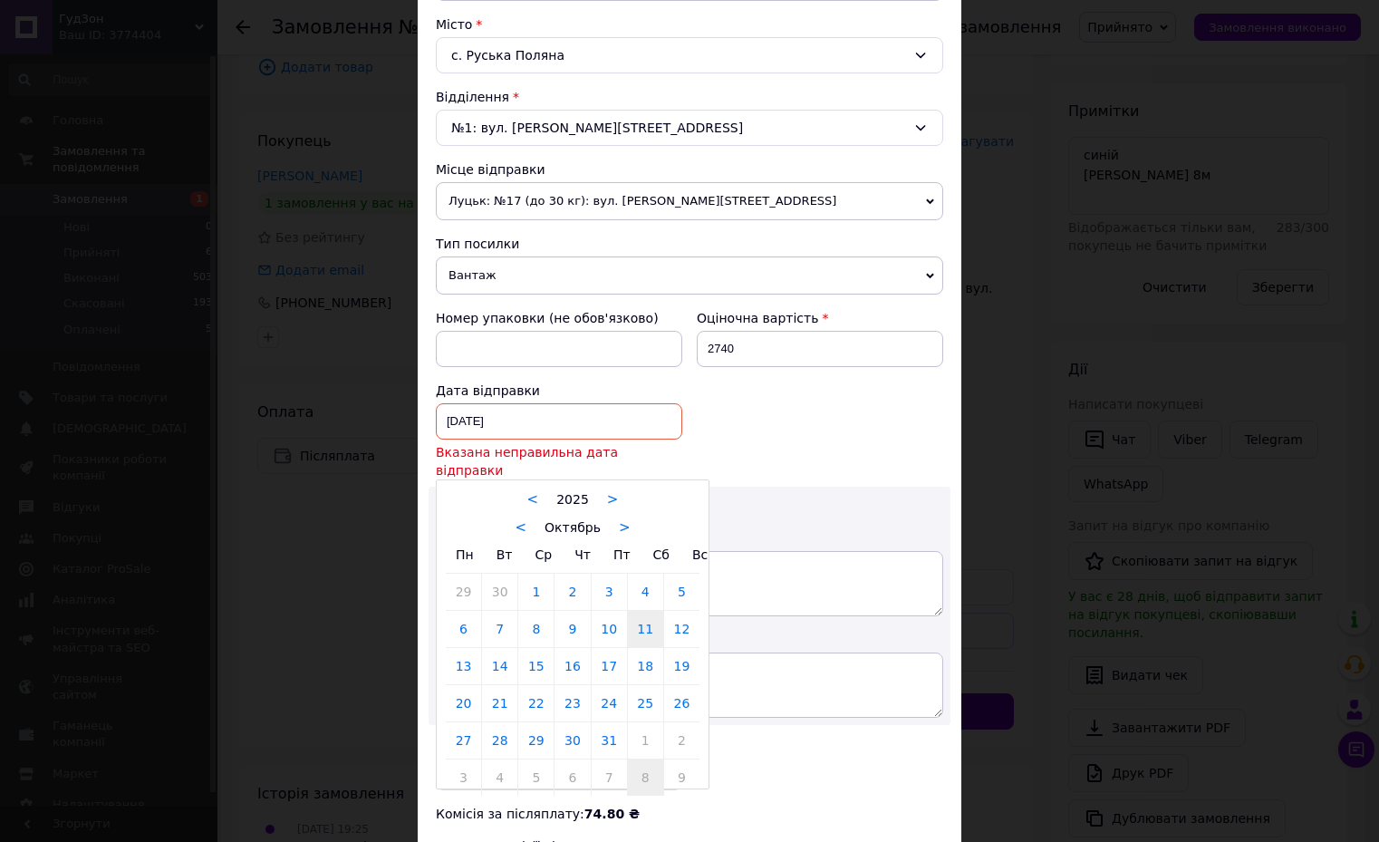
scroll to position [544, 0]
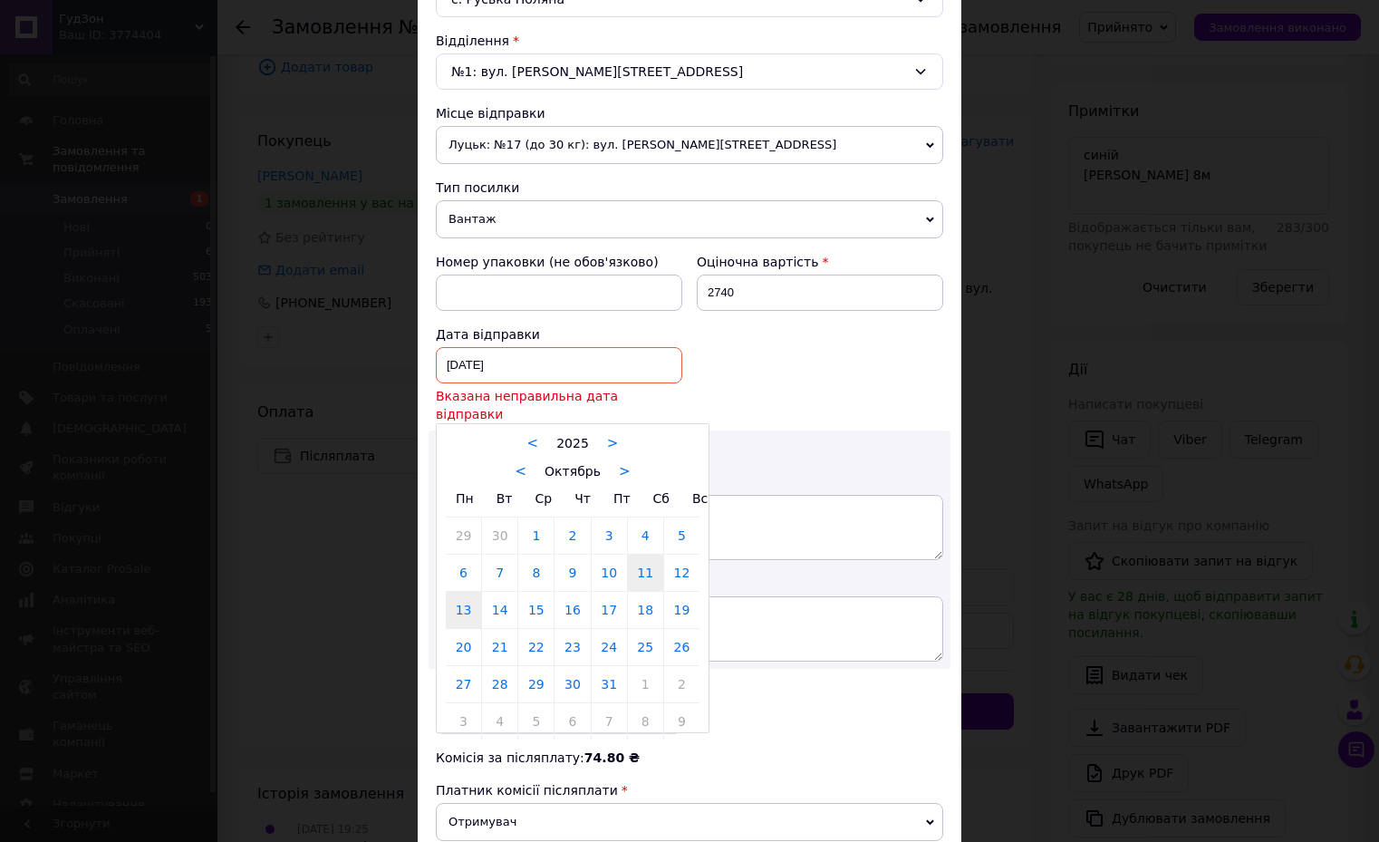
click at [462, 595] on link "13" at bounding box center [463, 610] width 35 height 36
type input "[DATE]"
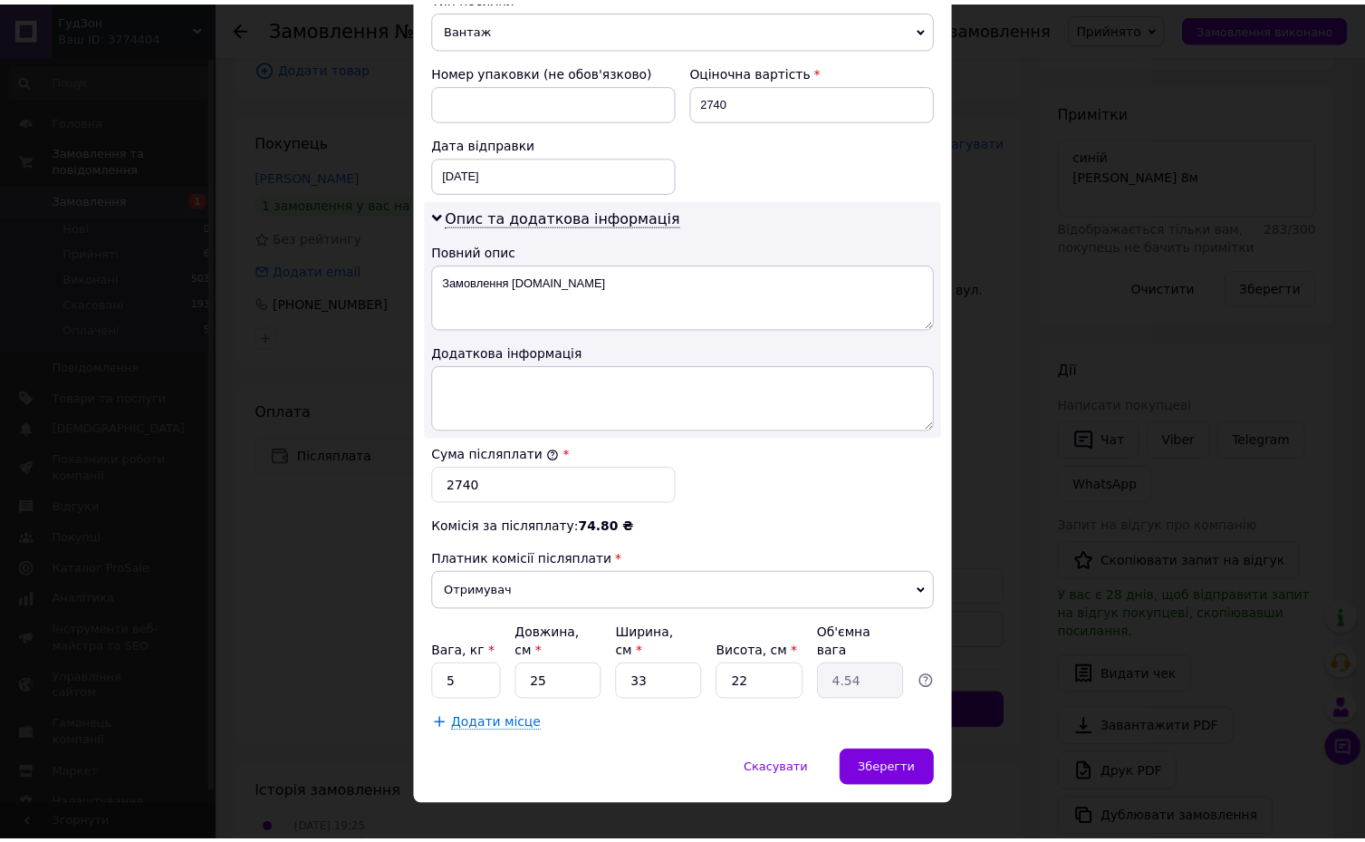
scroll to position [744, 0]
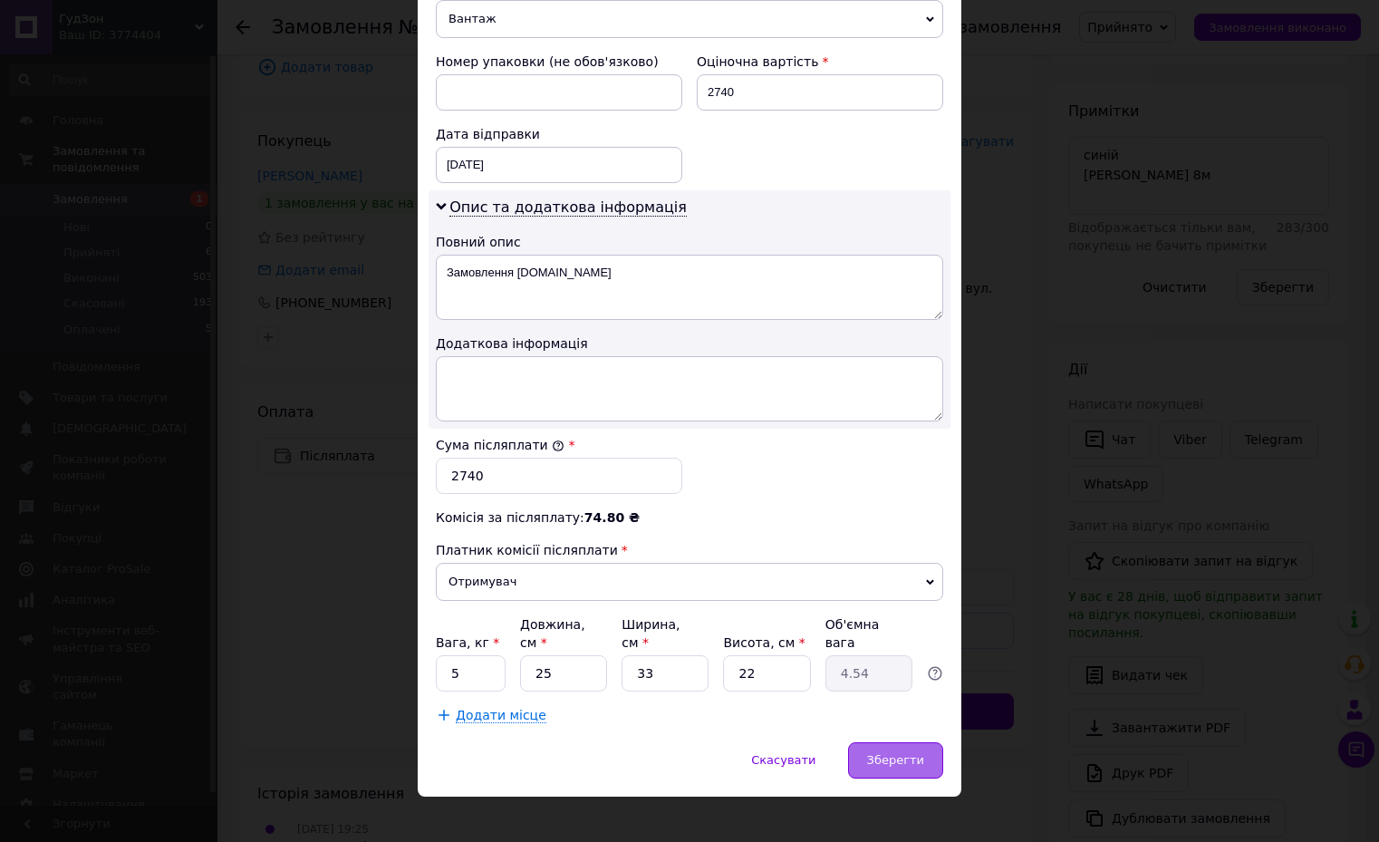
click at [881, 753] on span "Зберегти" at bounding box center [895, 760] width 57 height 14
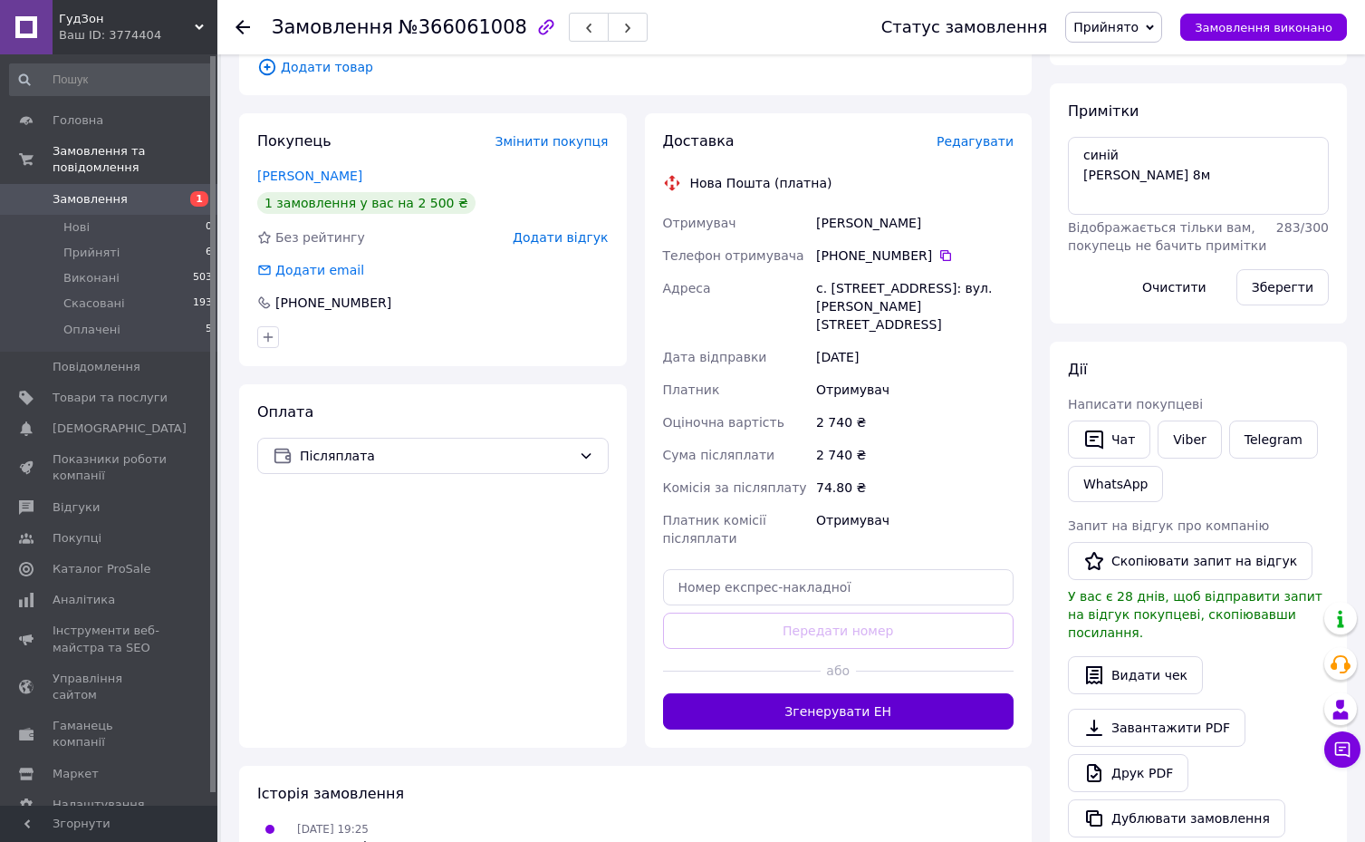
click at [847, 693] on button "Згенерувати ЕН" at bounding box center [838, 711] width 351 height 36
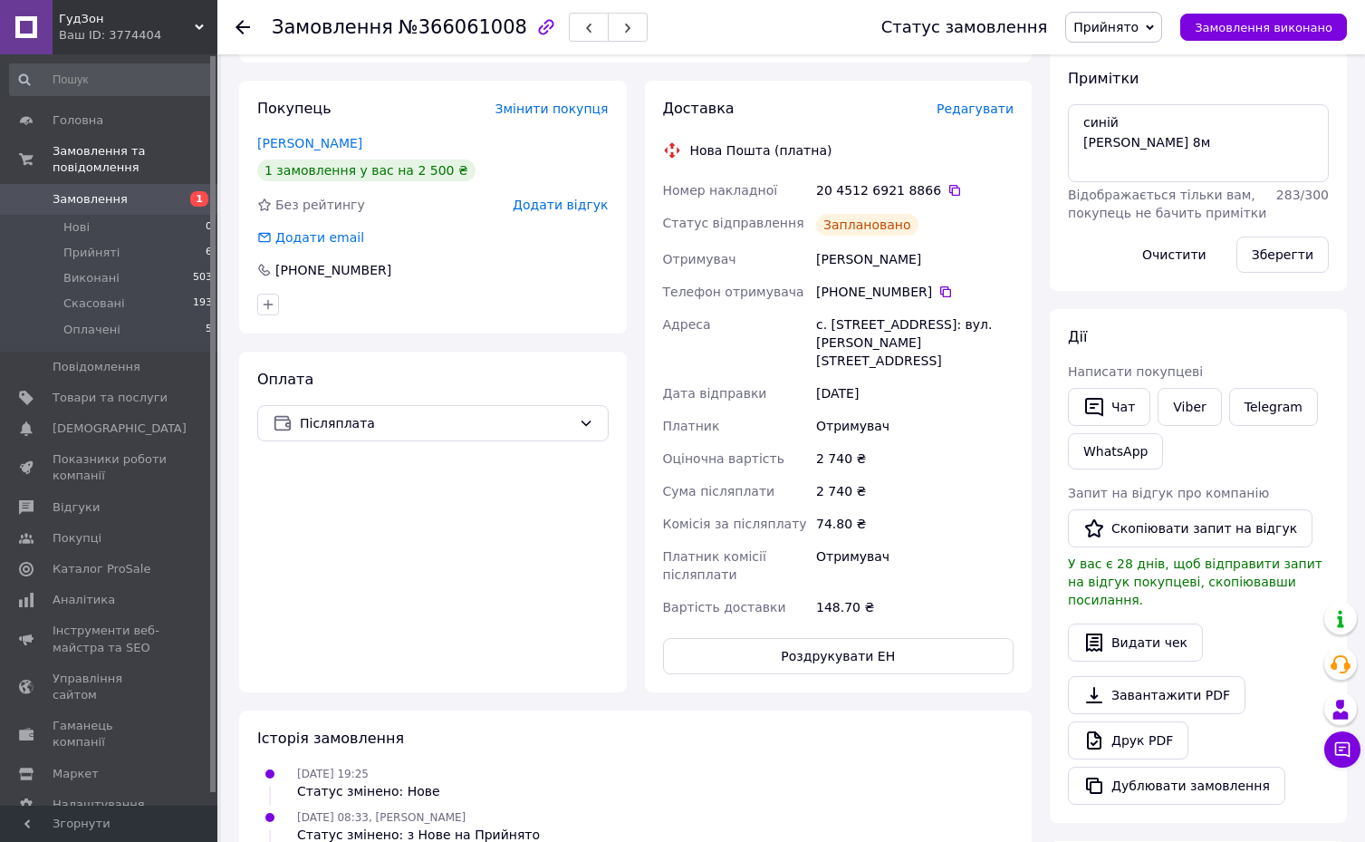
scroll to position [181, 0]
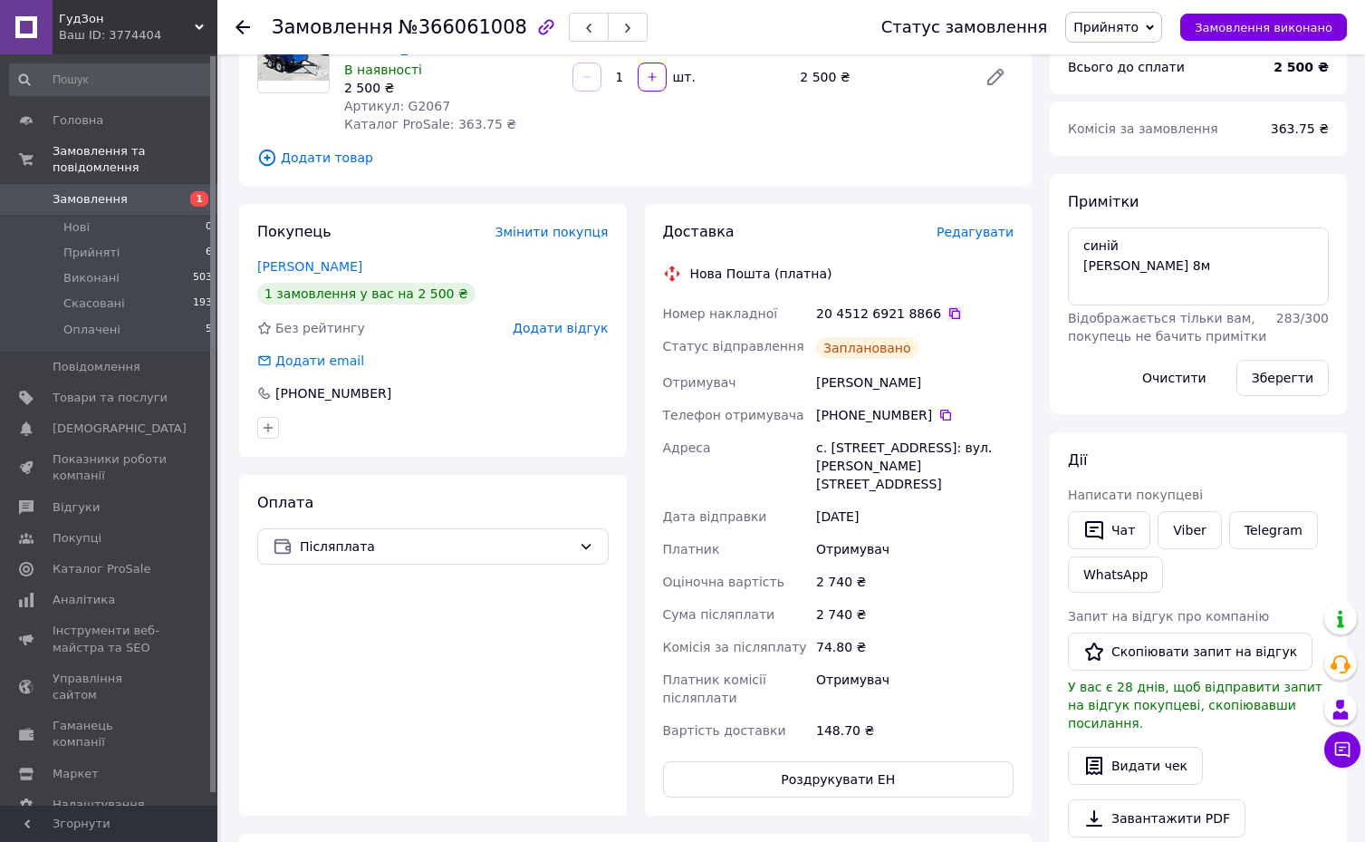
click at [948, 315] on icon at bounding box center [955, 313] width 14 height 14
click at [232, 564] on div "Покупець Змінити покупця [PERSON_NAME] 1 замовлення у вас на 2 500 ₴ Без рейтин…" at bounding box center [433, 509] width 406 height 611
click at [831, 764] on button "Роздрукувати ЕН" at bounding box center [838, 779] width 351 height 36
click at [224, 547] on div "Замовлення №366061008 Статус замовлення Прийнято Виконано Скасовано Оплачено За…" at bounding box center [793, 623] width 1144 height 1500
click at [236, 23] on icon at bounding box center [243, 27] width 14 height 14
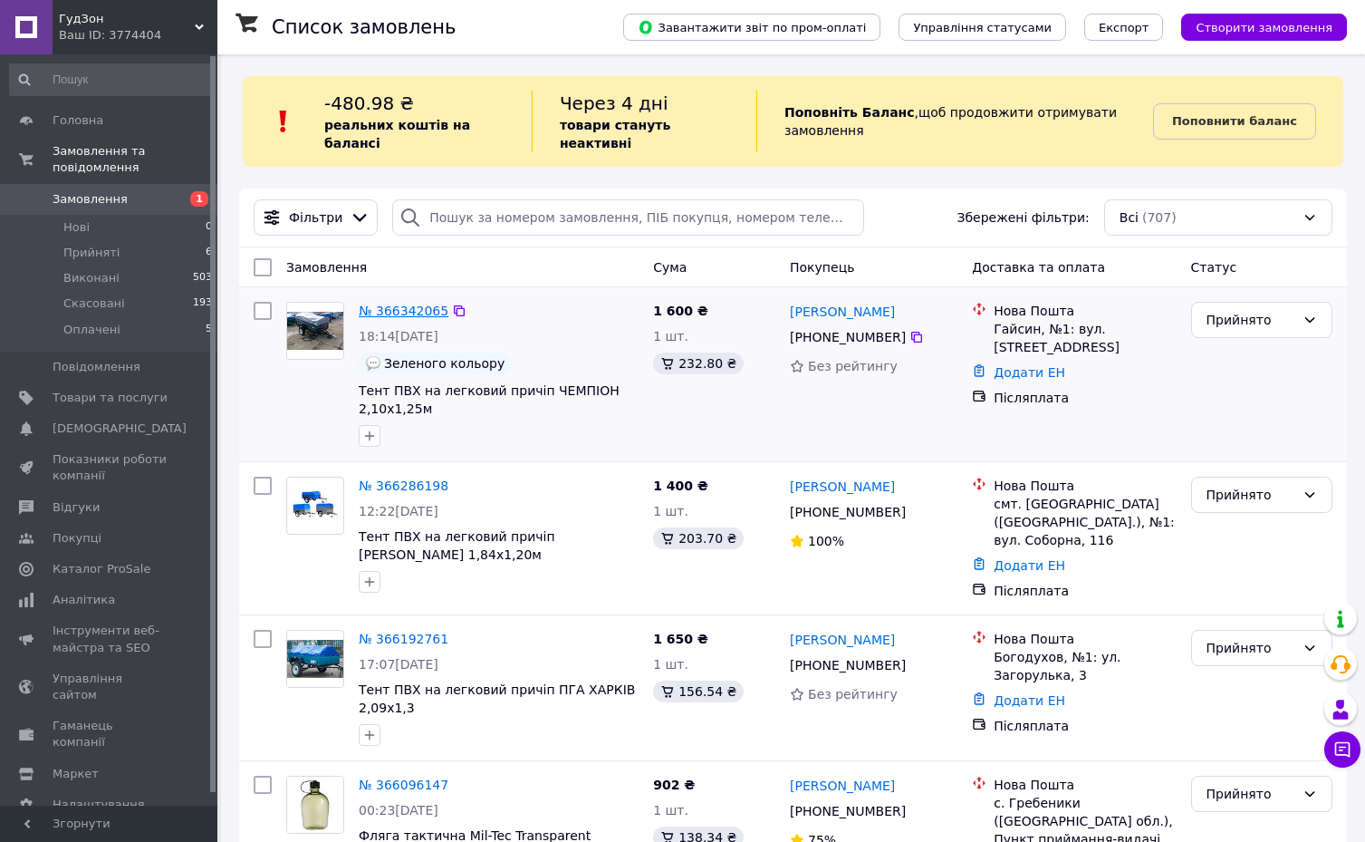
click at [409, 303] on link "№ 366342065" at bounding box center [404, 310] width 90 height 14
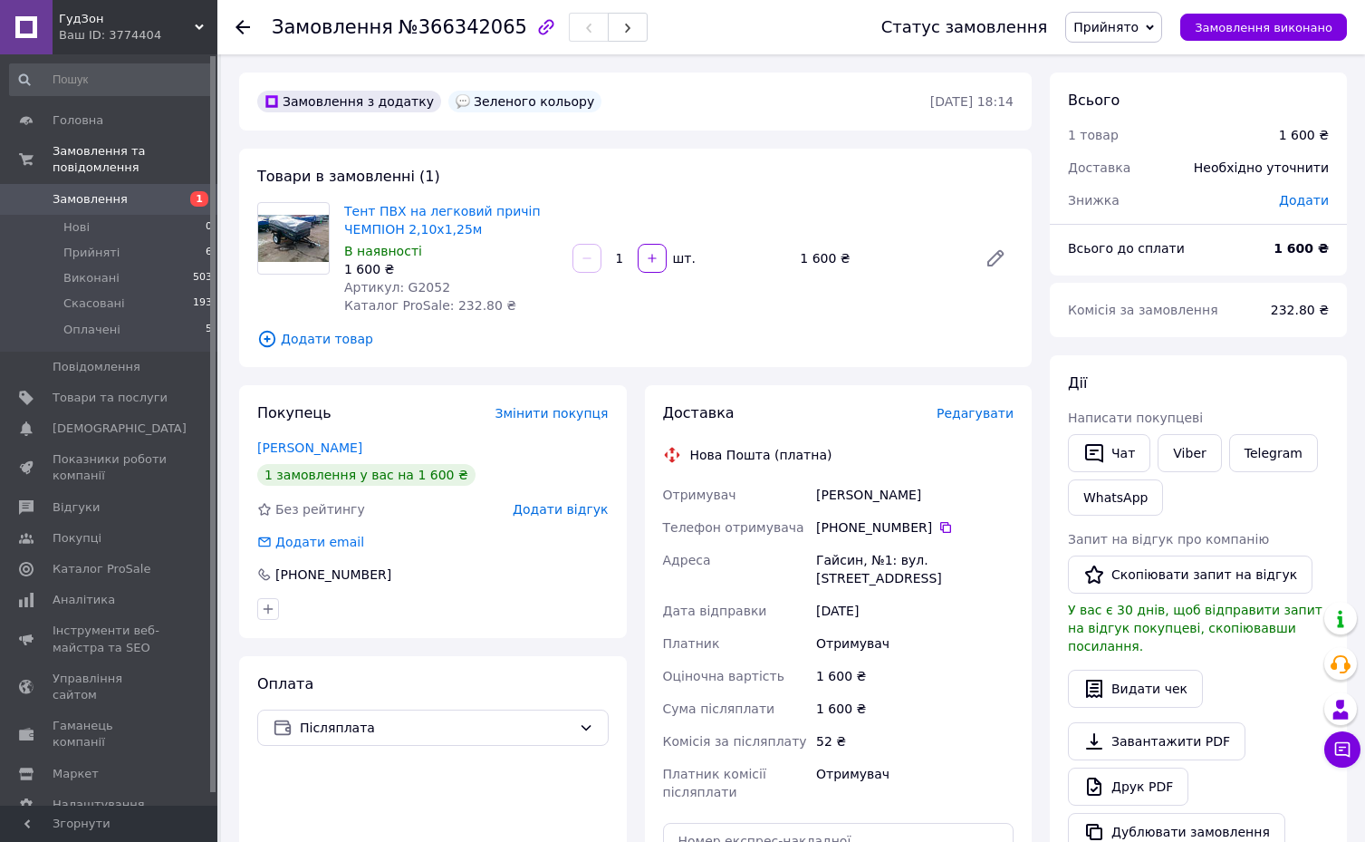
click at [244, 33] on icon at bounding box center [243, 27] width 14 height 14
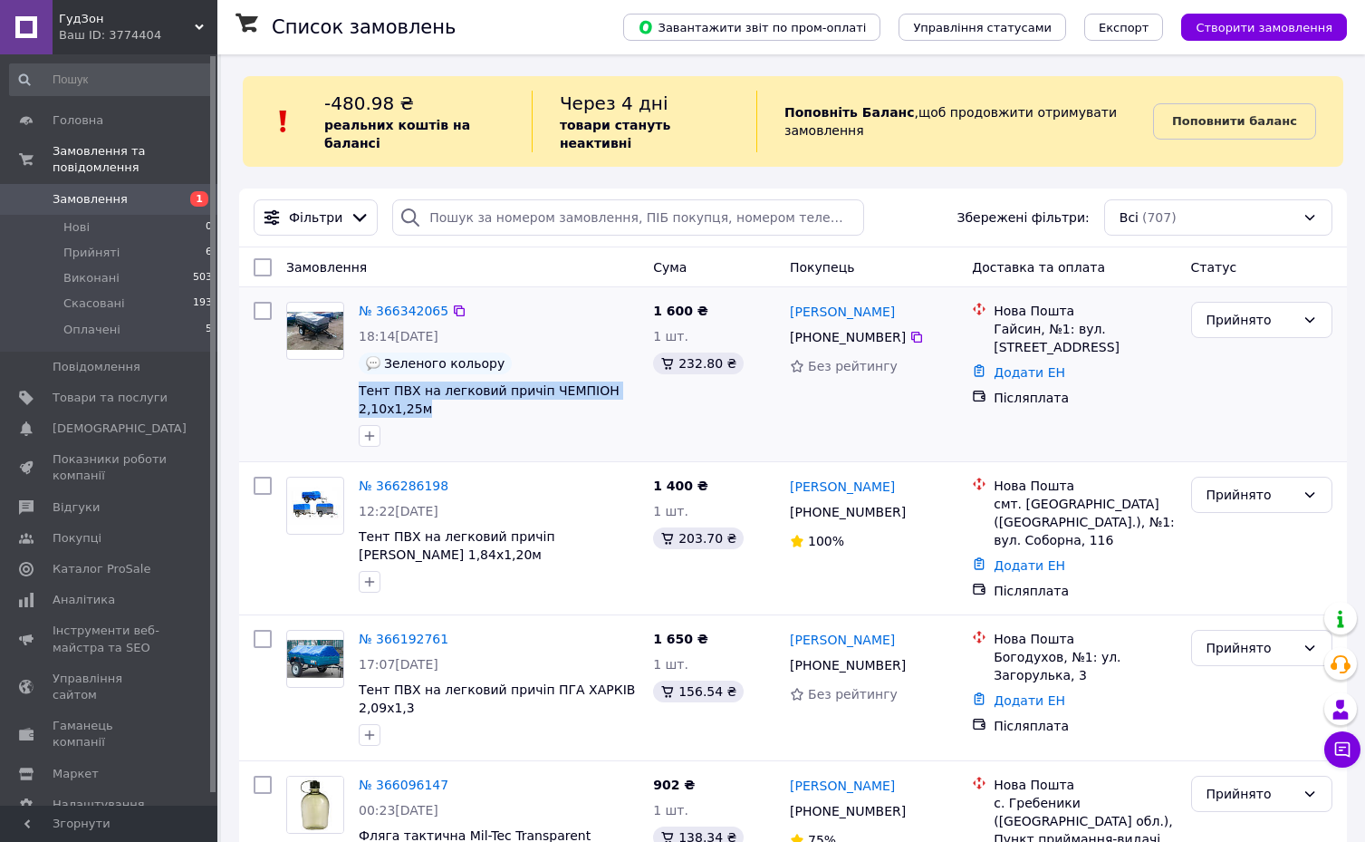
drag, startPoint x: 352, startPoint y: 371, endPoint x: 441, endPoint y: 394, distance: 91.6
click at [441, 394] on div "№ 366342065 18:14[DATE] Зеленого кольору Тент ПВХ на легковий причіп ЧЕМПІОН 2,…" at bounding box center [498, 373] width 294 height 159
